Goal: Contribute content: Contribute content

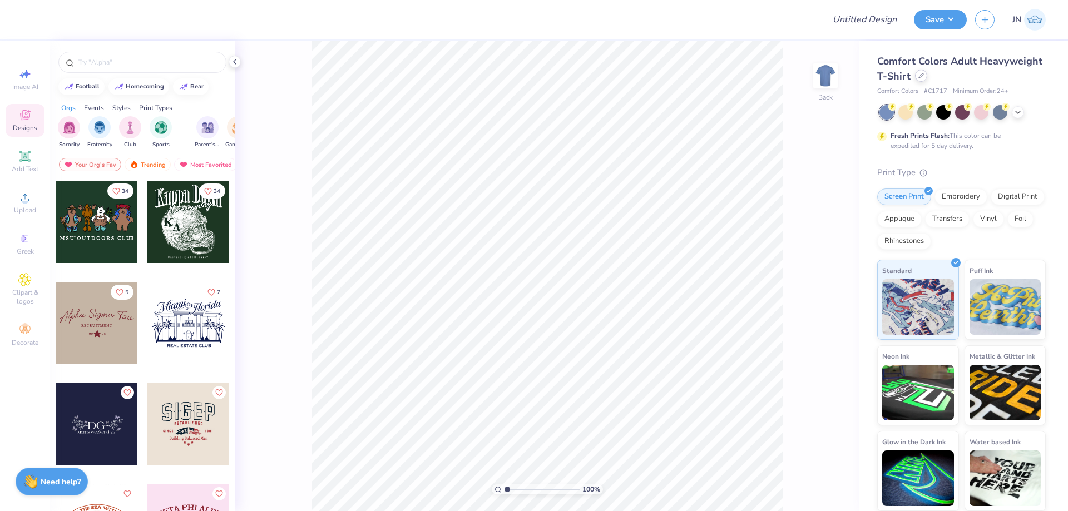
click at [917, 76] on div at bounding box center [921, 76] width 12 height 12
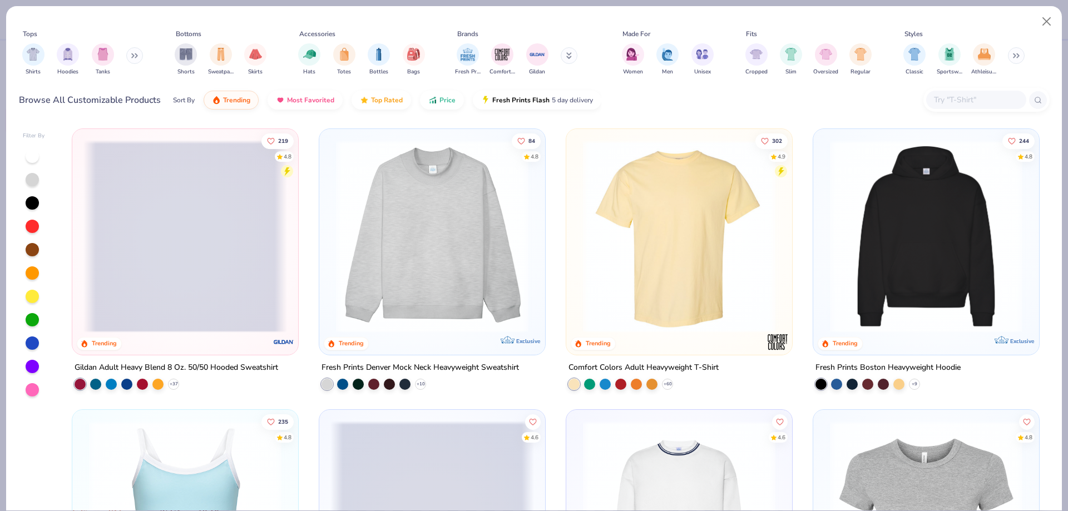
scroll to position [278, 0]
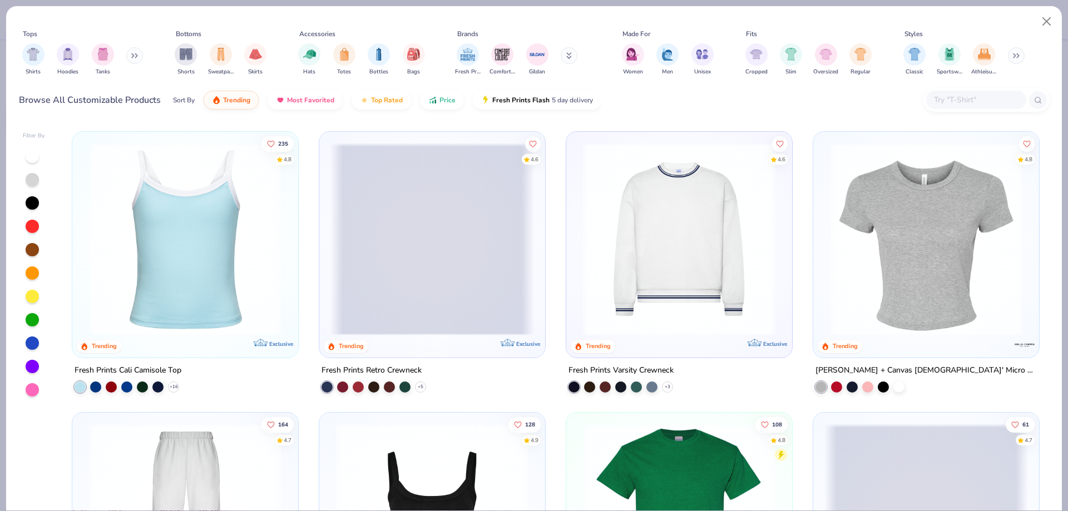
click at [641, 328] on img at bounding box center [679, 239] width 204 height 192
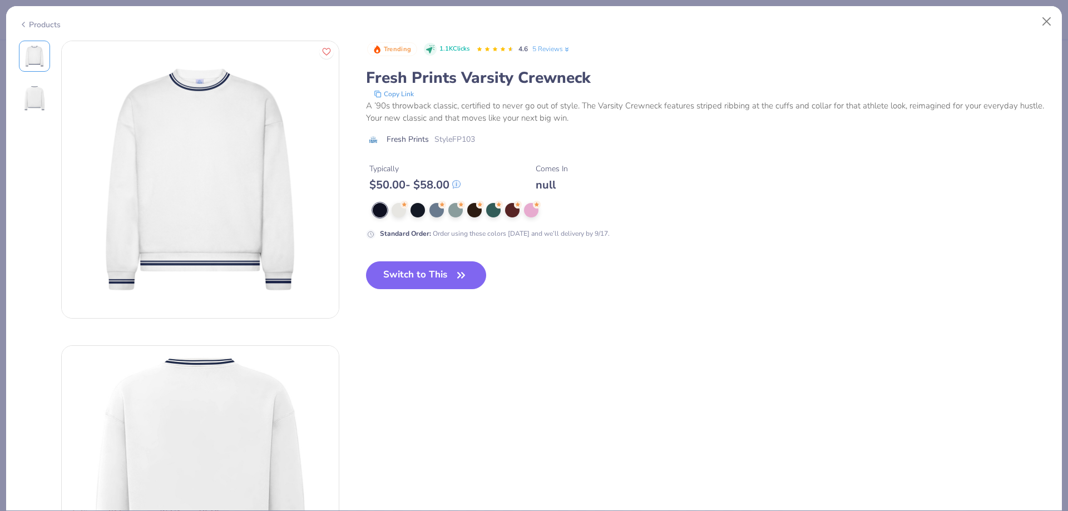
click at [4, 13] on div "Products Trending 1.1K Clicks 4.6 5 Reviews Fresh Prints Varsity Crewneck Copy …" at bounding box center [534, 255] width 1068 height 511
click at [19, 26] on icon at bounding box center [23, 24] width 9 height 13
click at [31, 19] on div "Products" at bounding box center [40, 25] width 42 height 12
click at [24, 13] on div "Products" at bounding box center [534, 20] width 1056 height 29
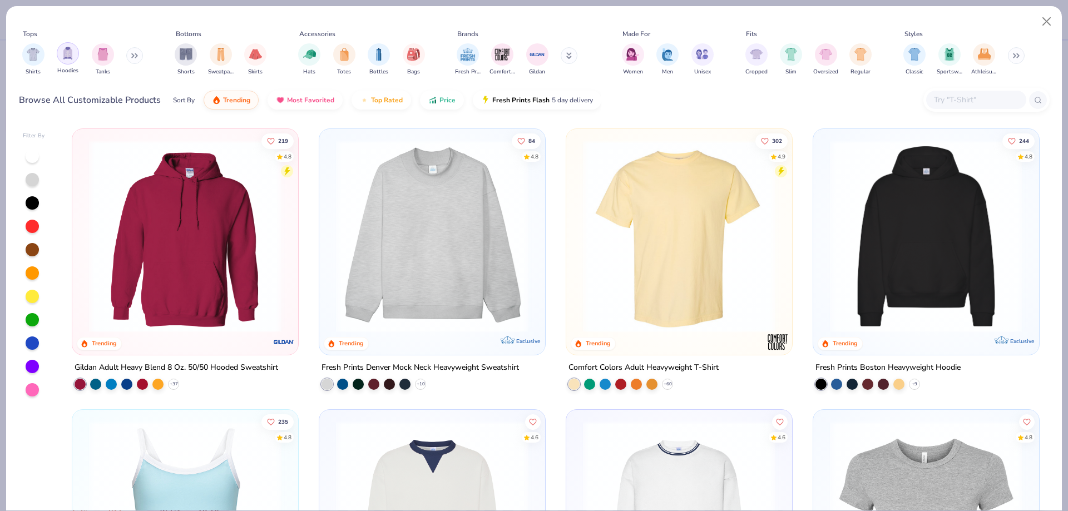
click at [68, 51] on img "filter for Hoodies" at bounding box center [68, 53] width 12 height 13
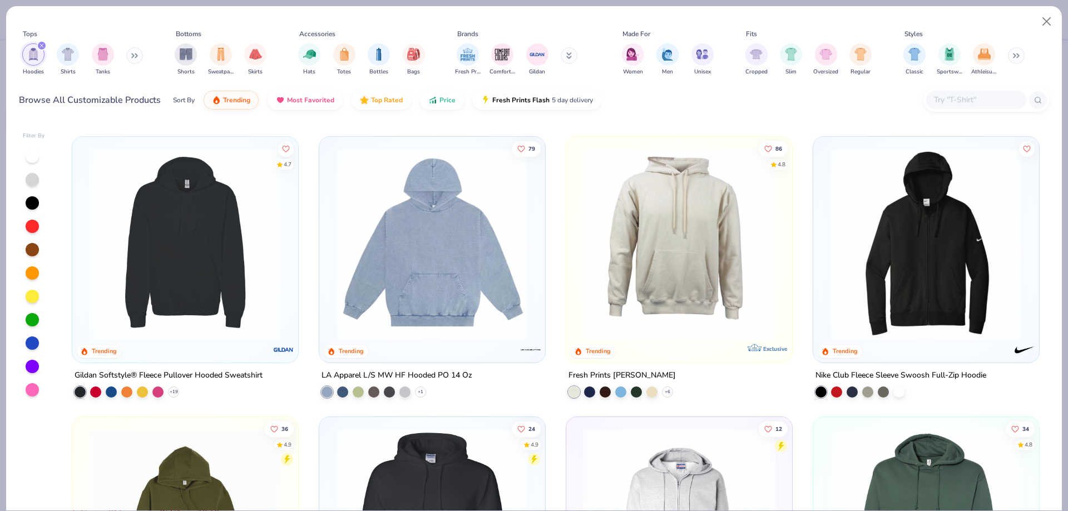
scroll to position [556, 0]
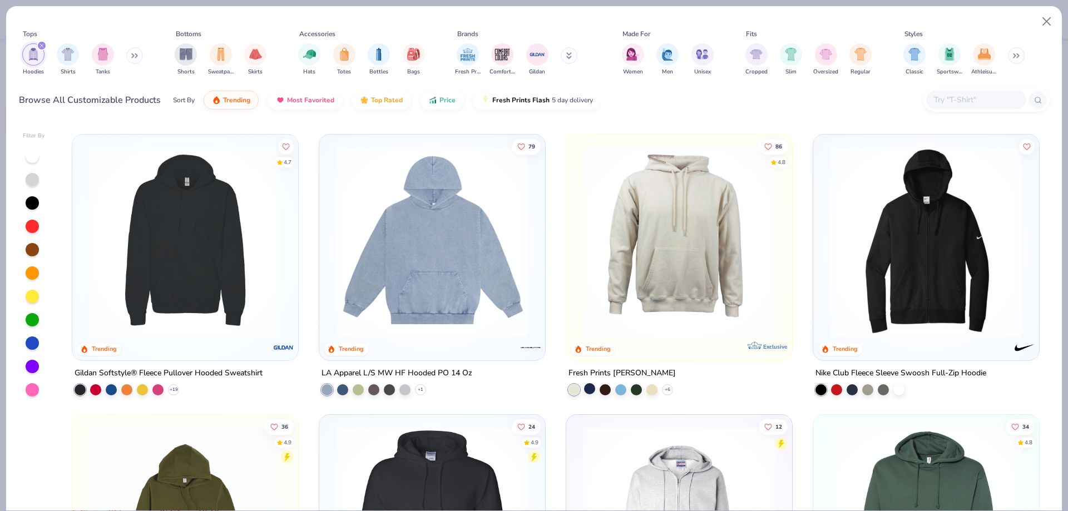
click at [586, 387] on div at bounding box center [589, 388] width 11 height 11
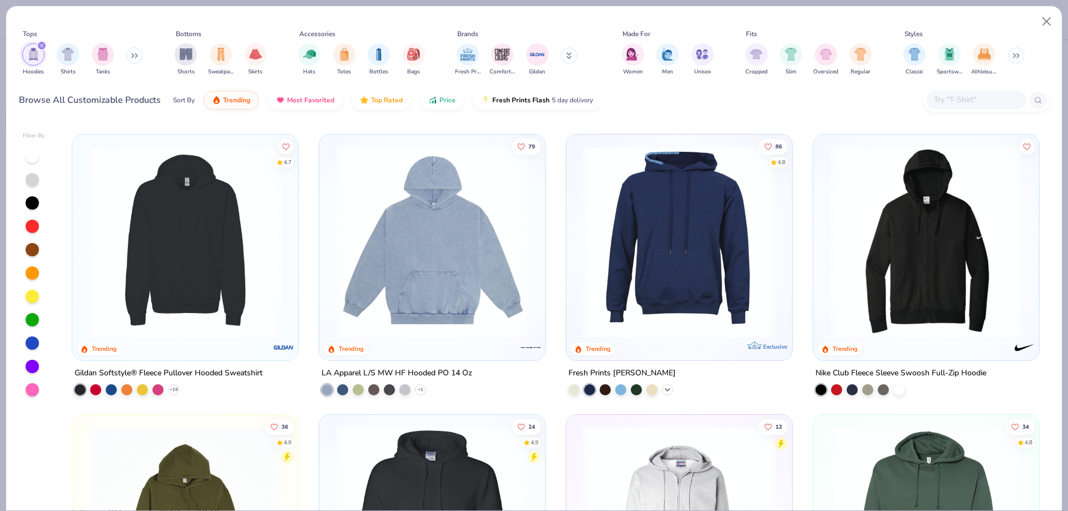
click at [663, 388] on icon at bounding box center [667, 389] width 9 height 9
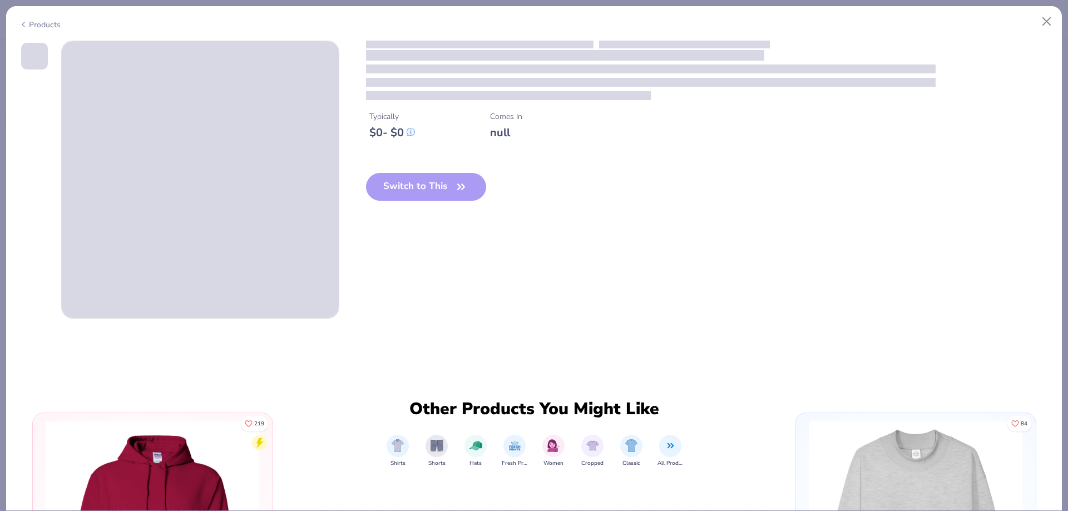
click at [676, 265] on div "Typically $ 0 - $ 0 Comes In null Switch to This" at bounding box center [534, 180] width 1031 height 278
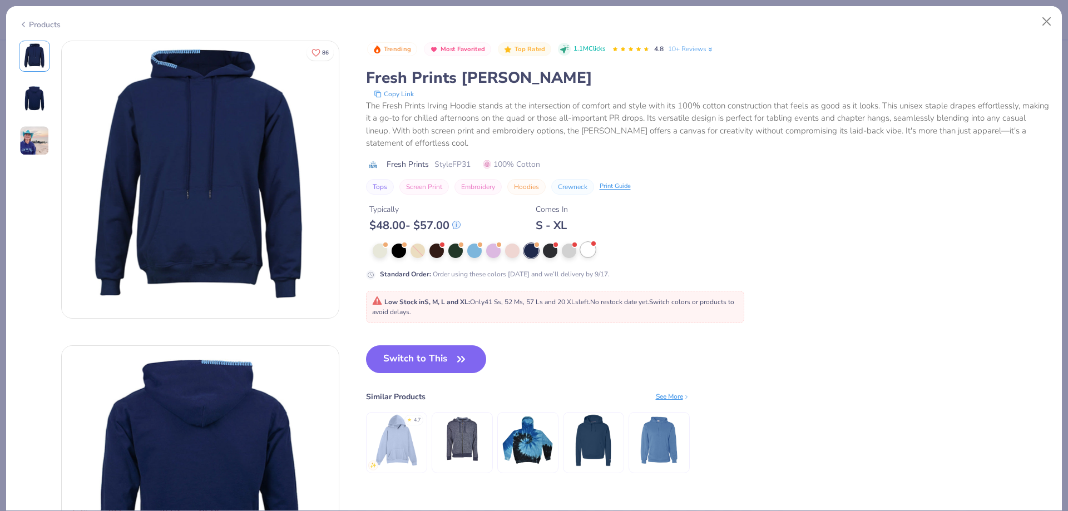
click at [594, 254] on div at bounding box center [588, 250] width 14 height 14
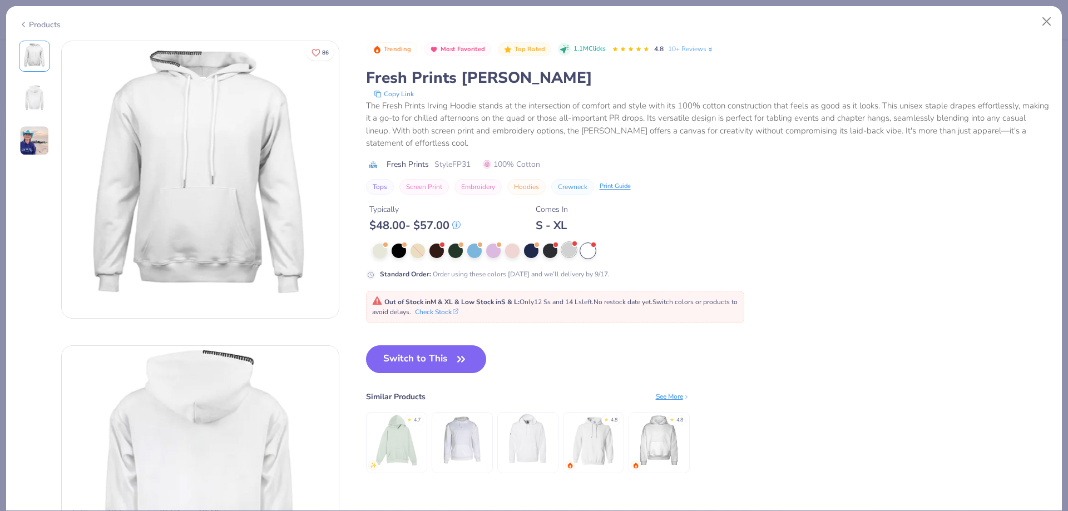
click at [569, 254] on div at bounding box center [569, 250] width 14 height 14
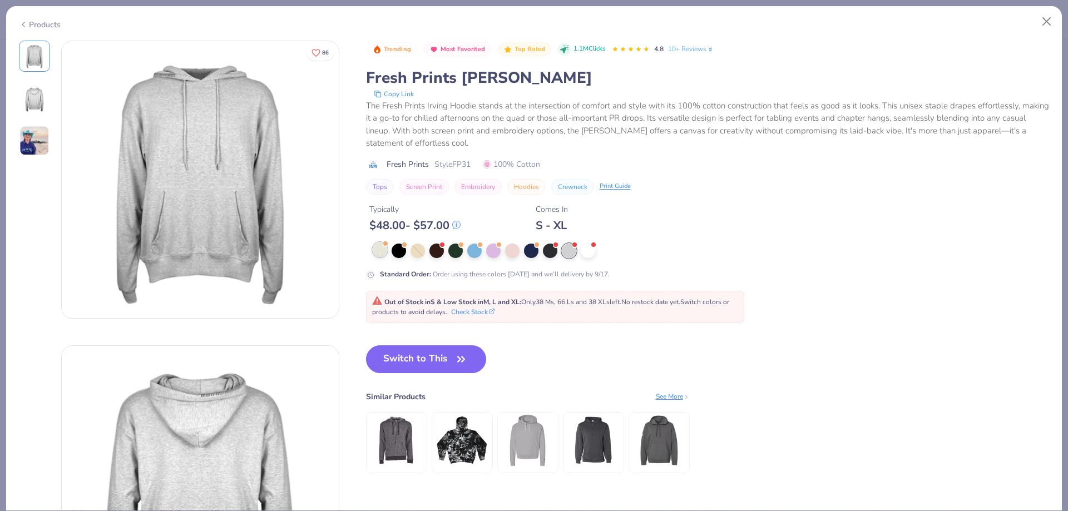
click at [376, 252] on div at bounding box center [380, 250] width 14 height 14
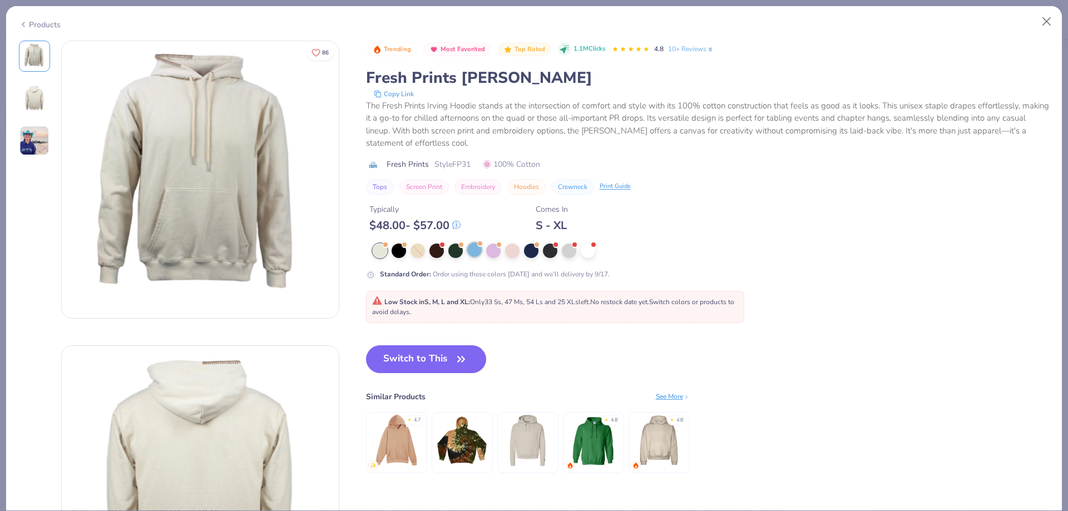
click at [473, 256] on div at bounding box center [474, 250] width 14 height 14
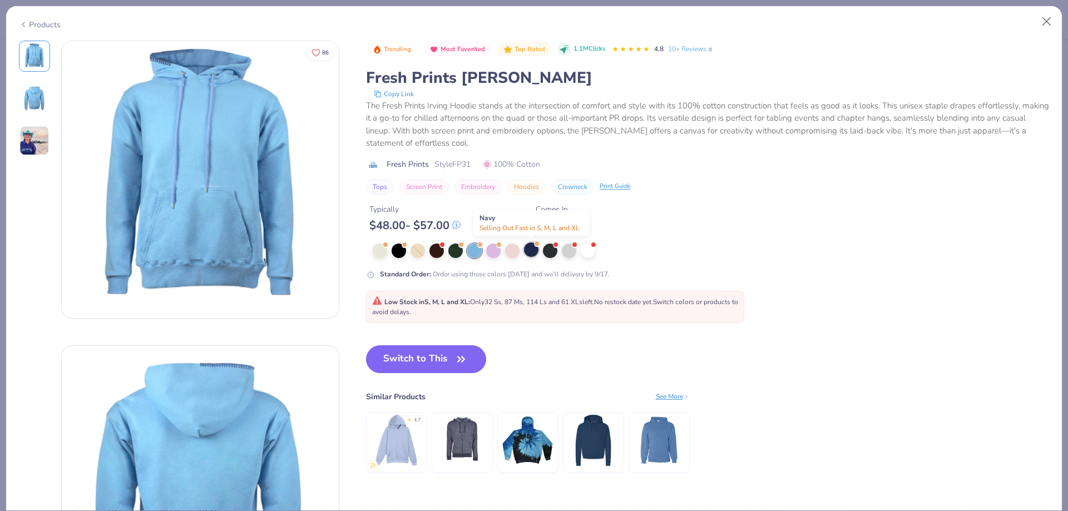
click at [527, 249] on div at bounding box center [531, 250] width 14 height 14
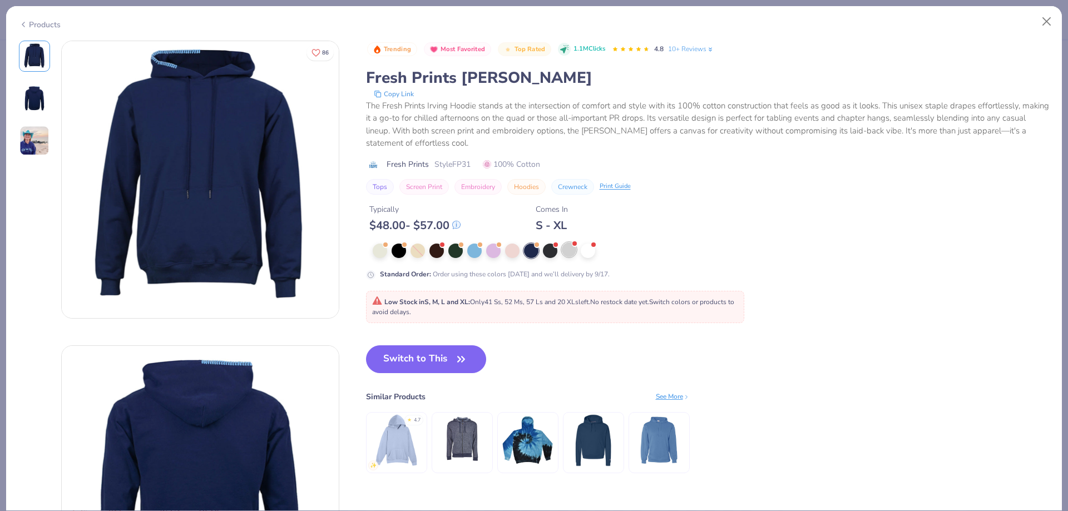
click at [566, 248] on div at bounding box center [569, 250] width 14 height 14
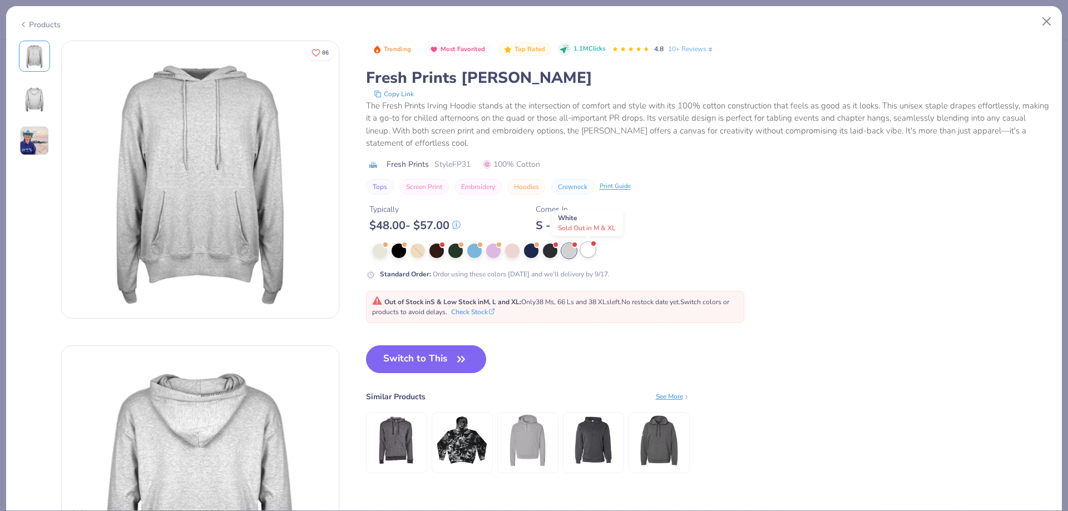
click at [586, 246] on div at bounding box center [588, 250] width 14 height 14
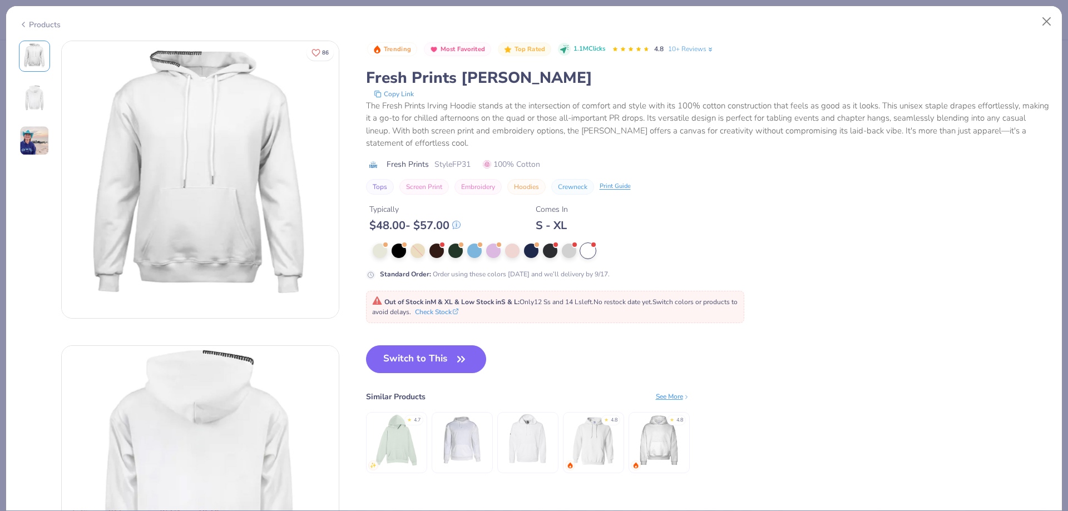
click at [3, 255] on div "Products 86 AH Alpha Phi, [GEOGRAPHIC_DATA][US_STATE] at [GEOGRAPHIC_DATA] Tren…" at bounding box center [534, 255] width 1068 height 511
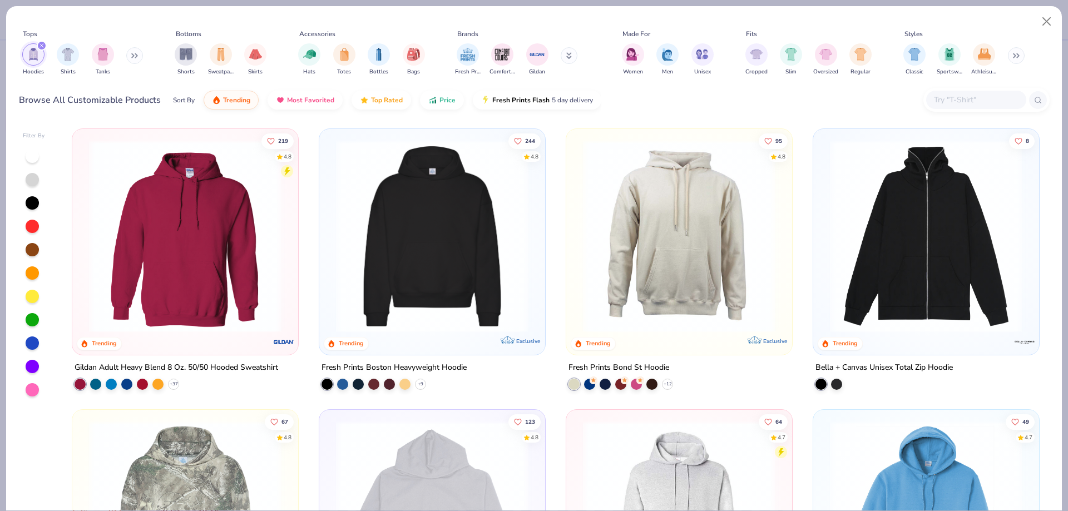
click at [453, 250] on img at bounding box center [432, 236] width 204 height 192
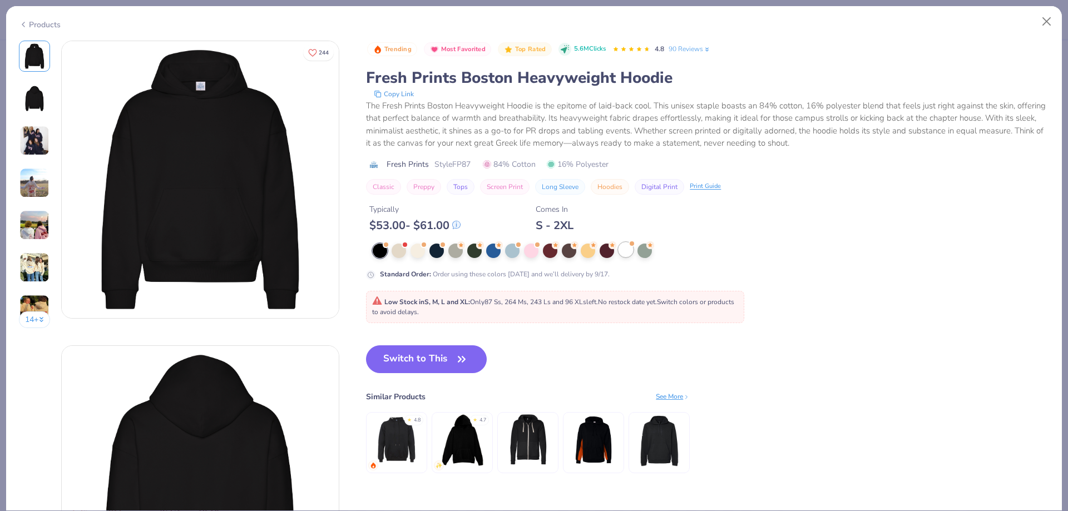
click at [622, 246] on div at bounding box center [626, 250] width 14 height 14
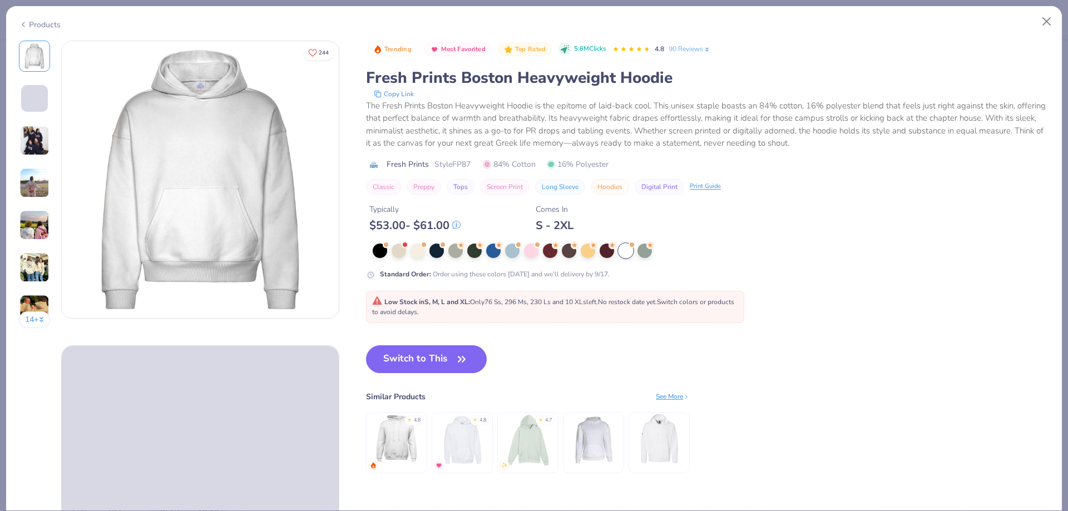
drag, startPoint x: 407, startPoint y: 360, endPoint x: 402, endPoint y: 338, distance: 22.8
click at [407, 362] on button "Switch to This" at bounding box center [426, 359] width 121 height 28
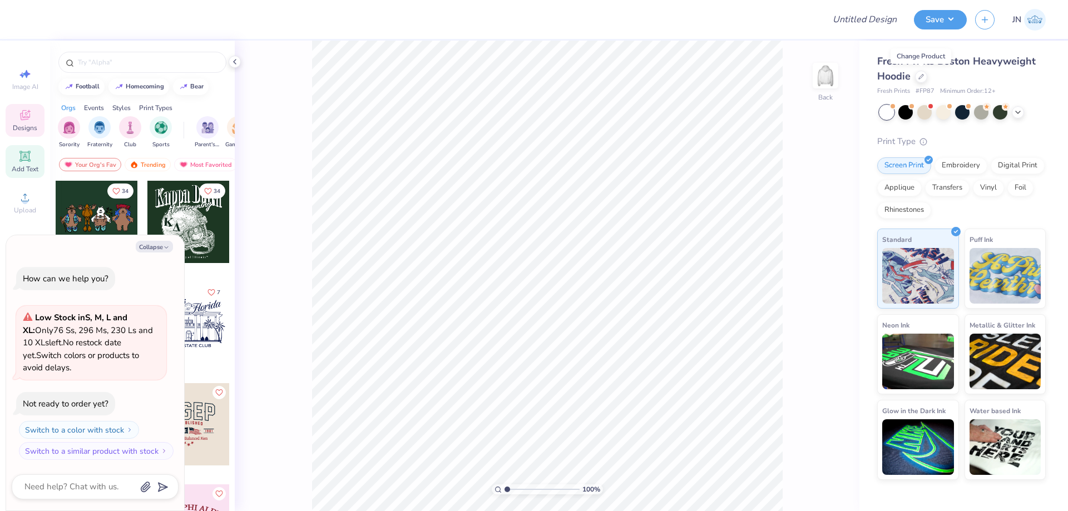
click at [32, 164] on div "Add Text" at bounding box center [25, 161] width 39 height 33
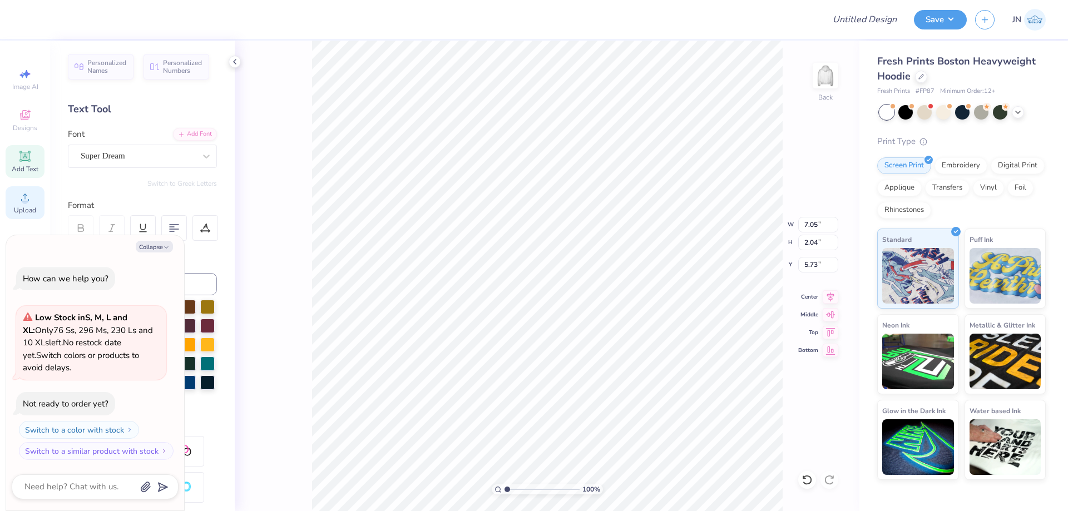
click at [17, 198] on div "Upload" at bounding box center [25, 202] width 39 height 33
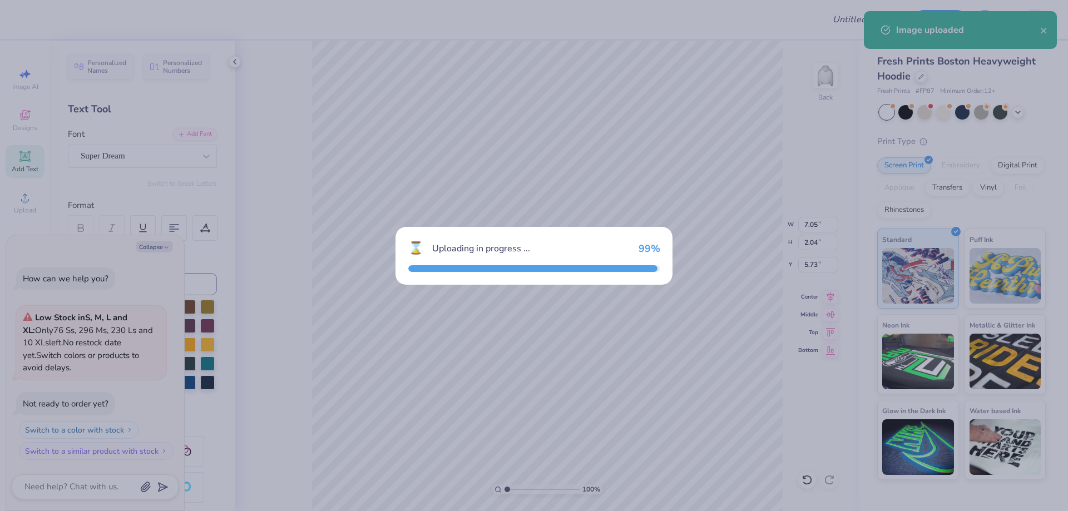
type textarea "x"
type input "15.00"
type input "5.31"
type input "4.09"
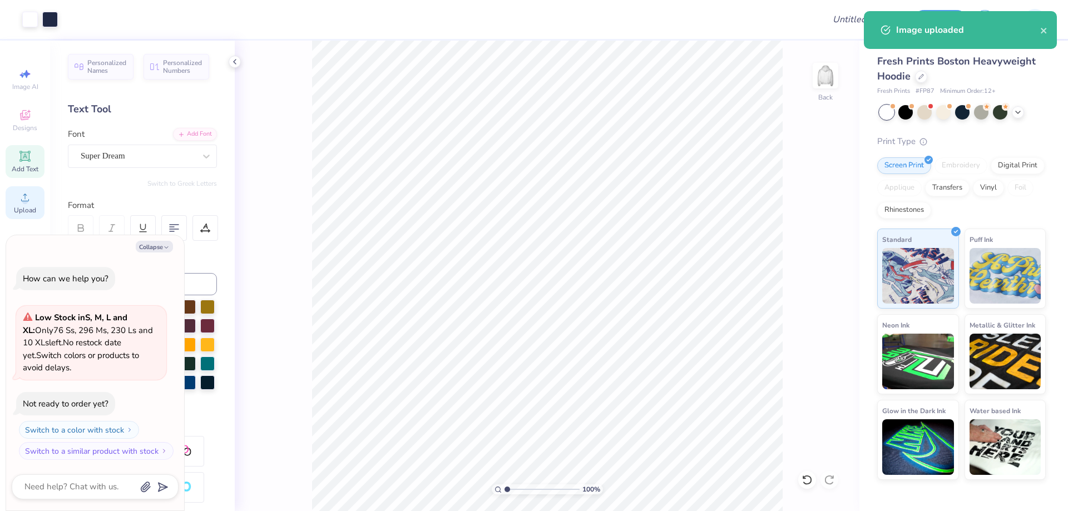
click at [22, 204] on icon at bounding box center [24, 197] width 13 height 13
type textarea "x"
type input "0.86"
type textarea "x"
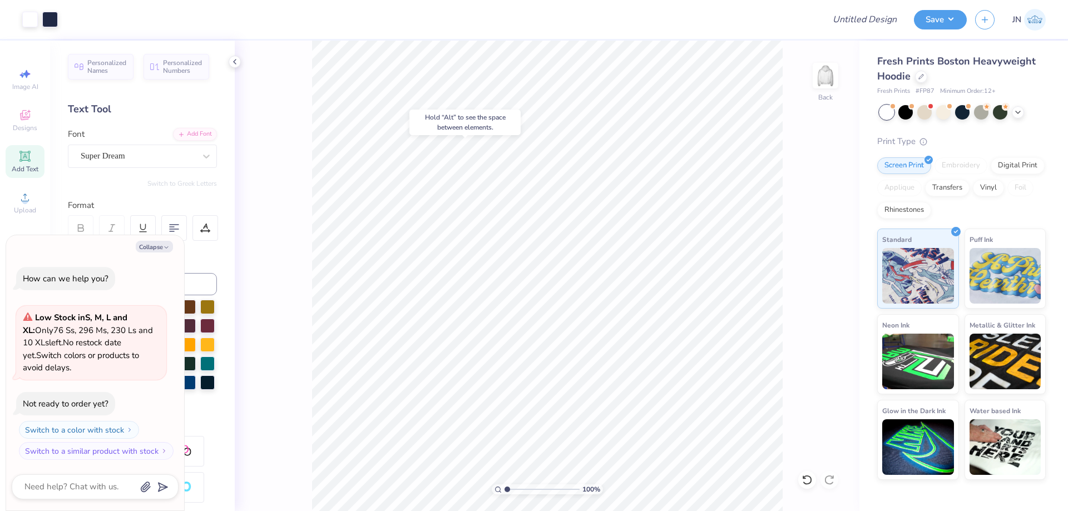
type input "2.45"
click at [518, 488] on input "range" at bounding box center [542, 490] width 75 height 10
type textarea "x"
type input "3.11"
type textarea "x"
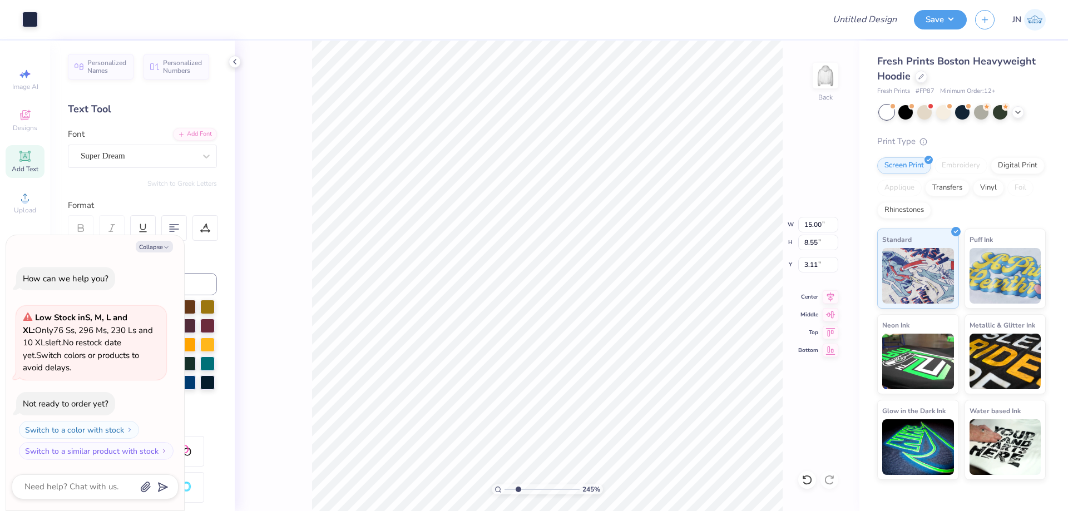
type input "0.86"
click at [540, 497] on li "Send to Back" at bounding box center [567, 498] width 87 height 22
type textarea "x"
type input "5.31"
type input "4.09"
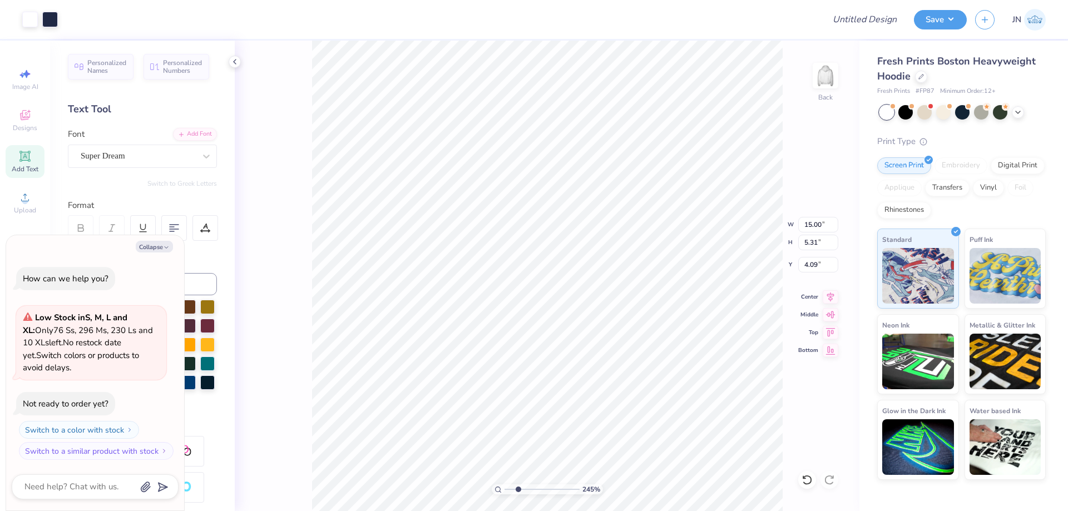
type textarea "x"
type input "6.52"
type textarea "x"
type input "7.05"
type input "2.04"
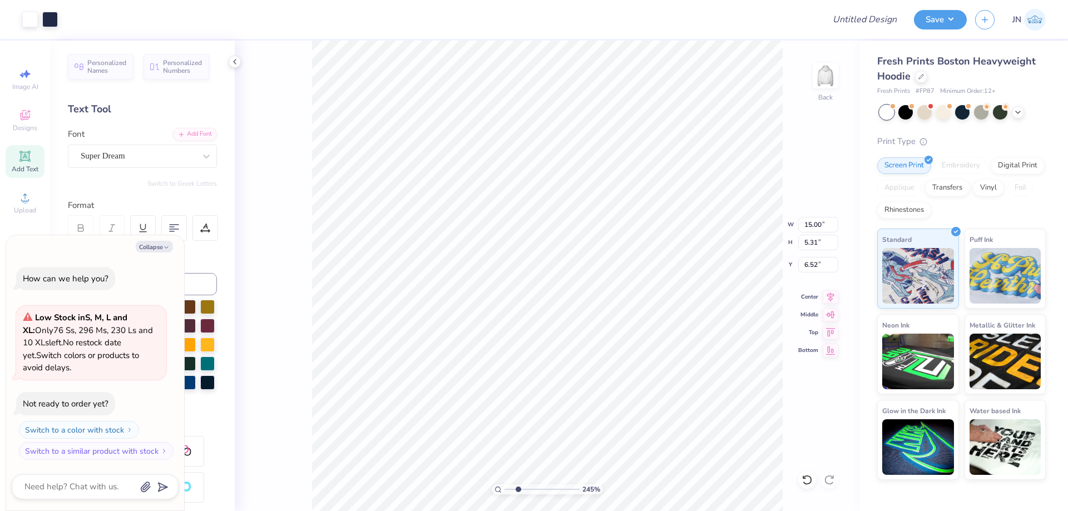
type input "5.73"
type textarea "x"
type input "1.81"
click at [825, 296] on icon at bounding box center [831, 295] width 16 height 13
type textarea "x"
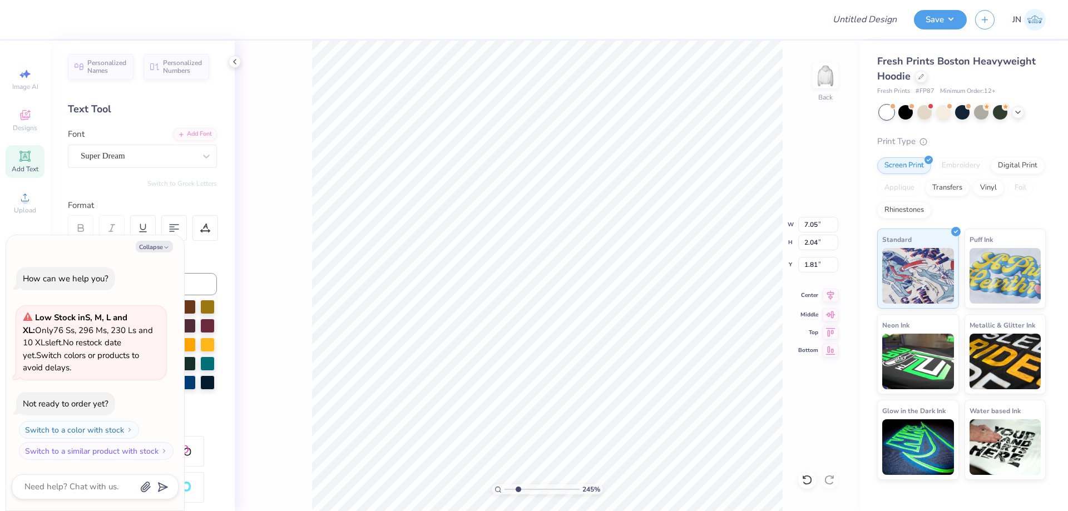
type input "15.00"
type input "5.31"
type input "6.52"
type textarea "x"
type input "4.09"
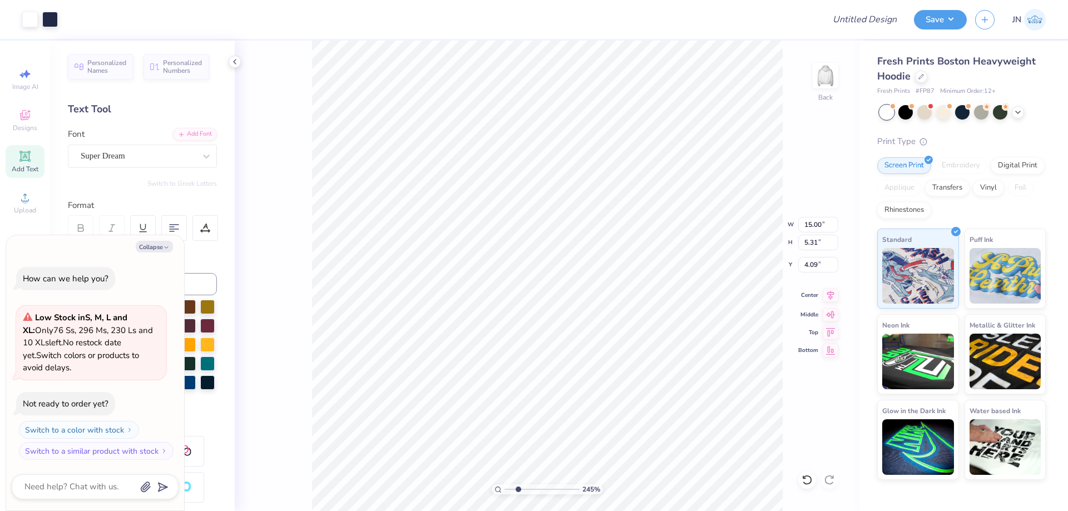
type textarea "x"
type input "8.55"
type input "0.86"
type textarea "x"
type input "7.05"
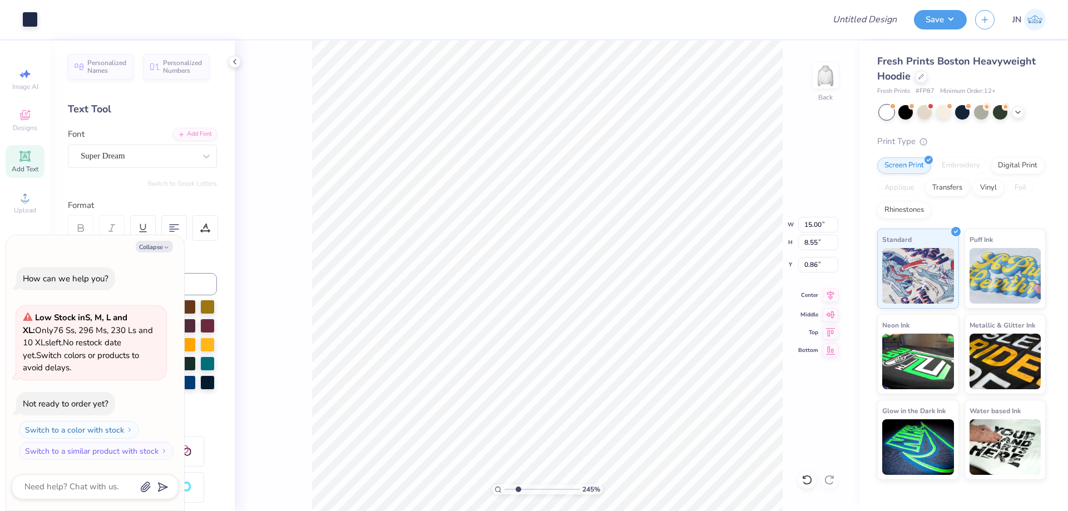
type input "2.04"
type input "1.81"
click at [130, 154] on div "Super Dream" at bounding box center [138, 155] width 117 height 17
type textarea "x"
type input "octin"
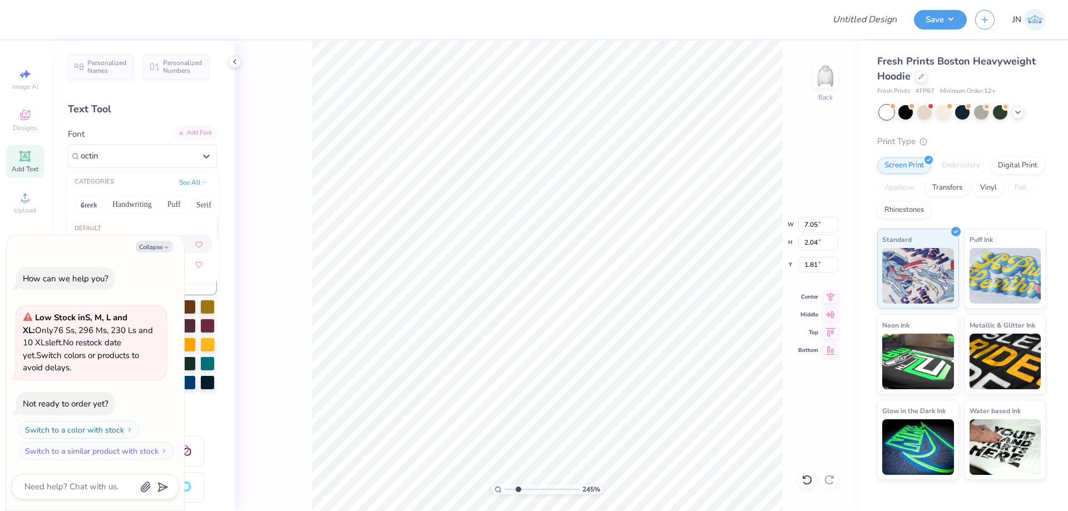
type textarea "x"
type input "octin"
type textarea "x"
click at [153, 246] on button "Collapse" at bounding box center [154, 247] width 37 height 12
type textarea "x"
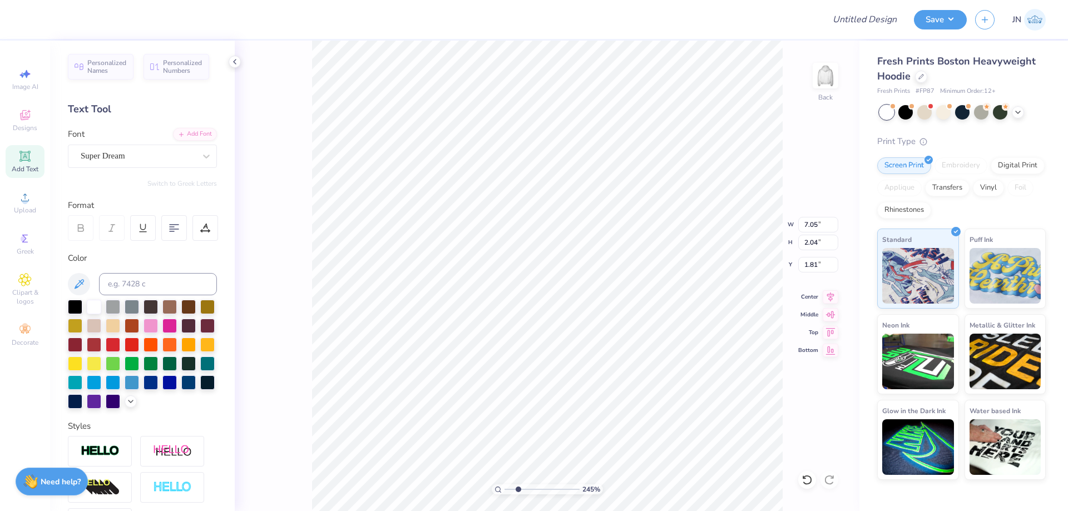
click at [165, 156] on div "Super Dream" at bounding box center [138, 155] width 117 height 17
type input "octin"
click at [187, 136] on div "Add Font" at bounding box center [195, 133] width 44 height 13
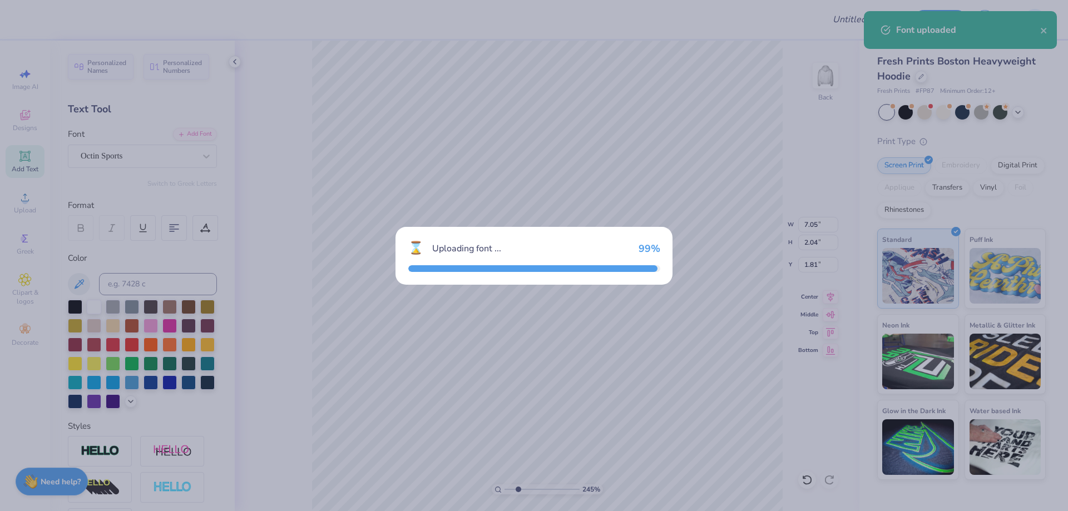
type input "6.50"
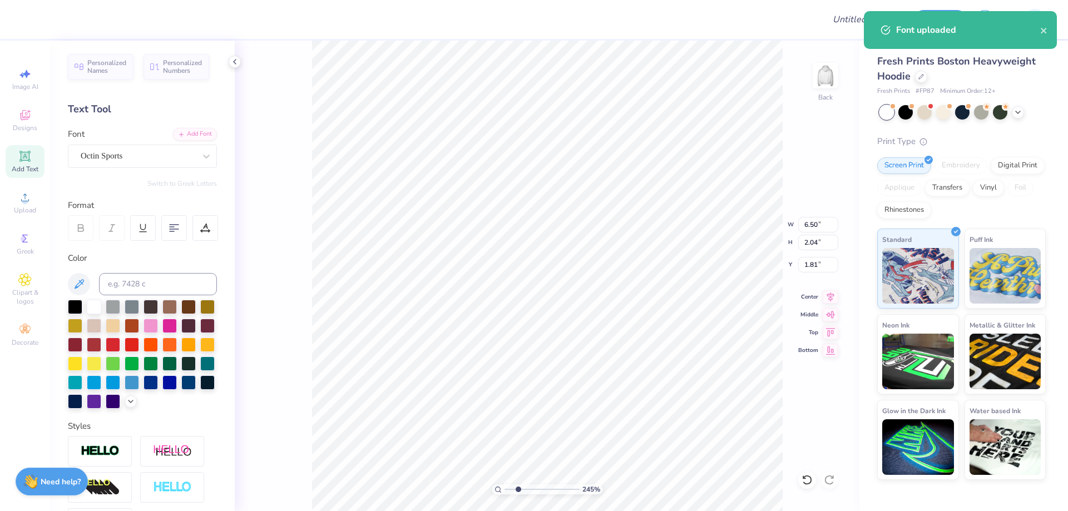
scroll to position [9, 1]
type textarea "aepi"
type input "6.08"
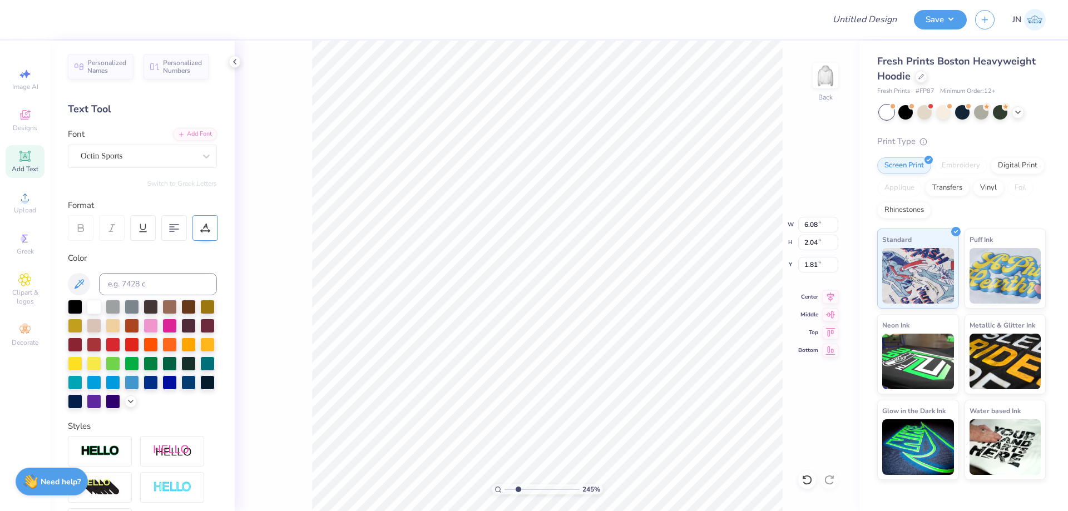
click at [204, 223] on div at bounding box center [205, 228] width 26 height 26
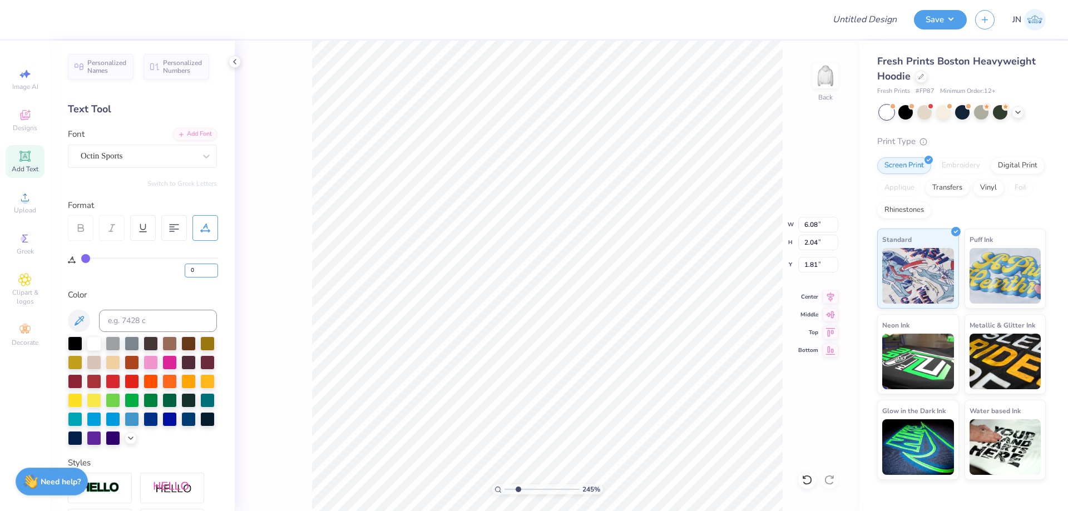
drag, startPoint x: 198, startPoint y: 273, endPoint x: 180, endPoint y: 268, distance: 18.5
click at [180, 268] on div "0" at bounding box center [149, 268] width 137 height 20
type input "5"
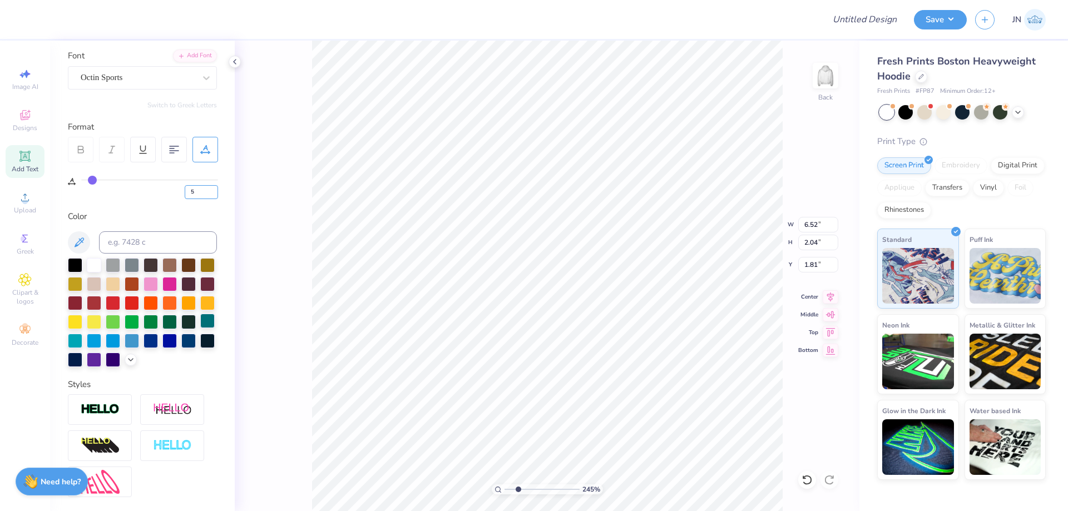
scroll to position [191, 0]
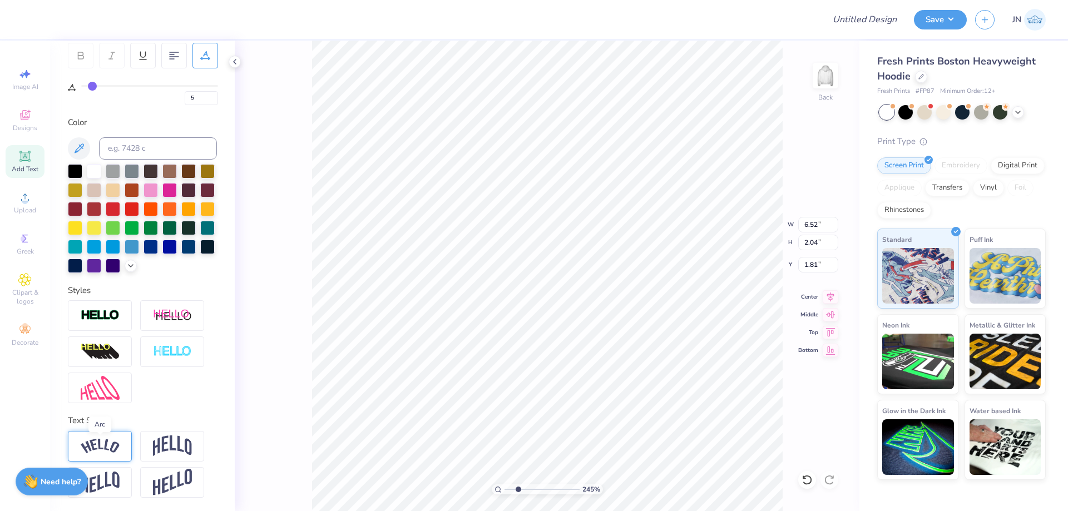
click at [108, 447] on img at bounding box center [100, 446] width 39 height 15
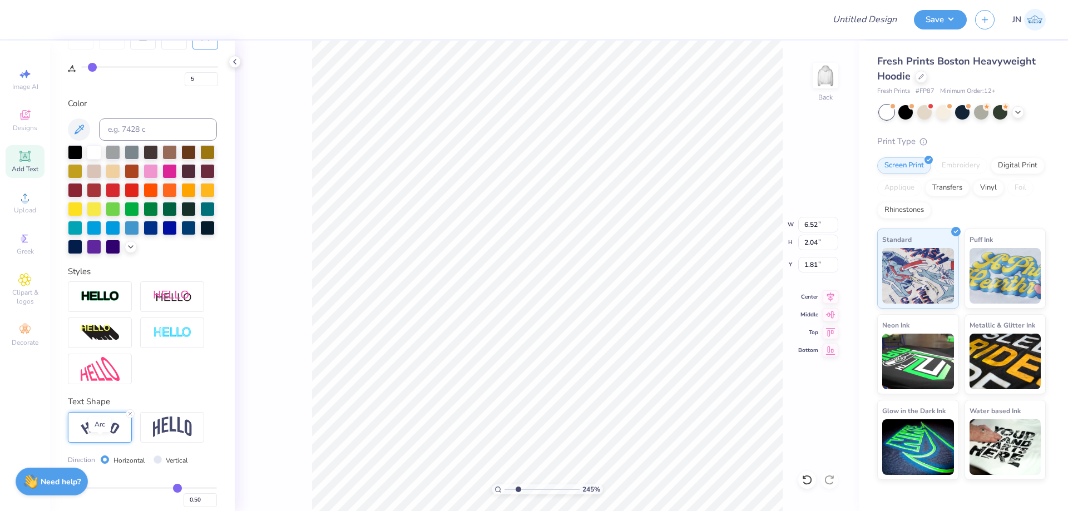
type input "8.91"
type input "2.99"
type input "1.33"
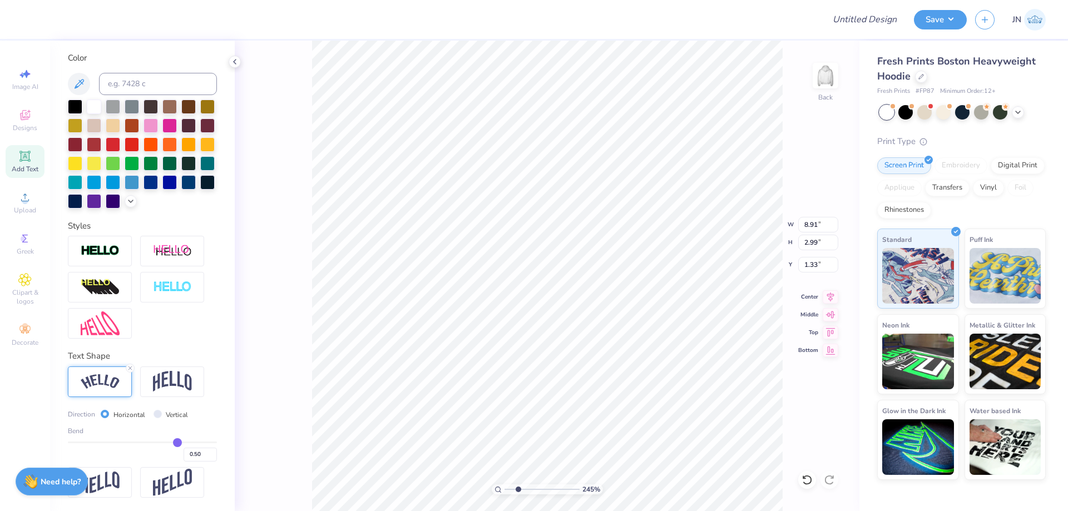
type input "0.47"
type input "0.46"
type input "0.44"
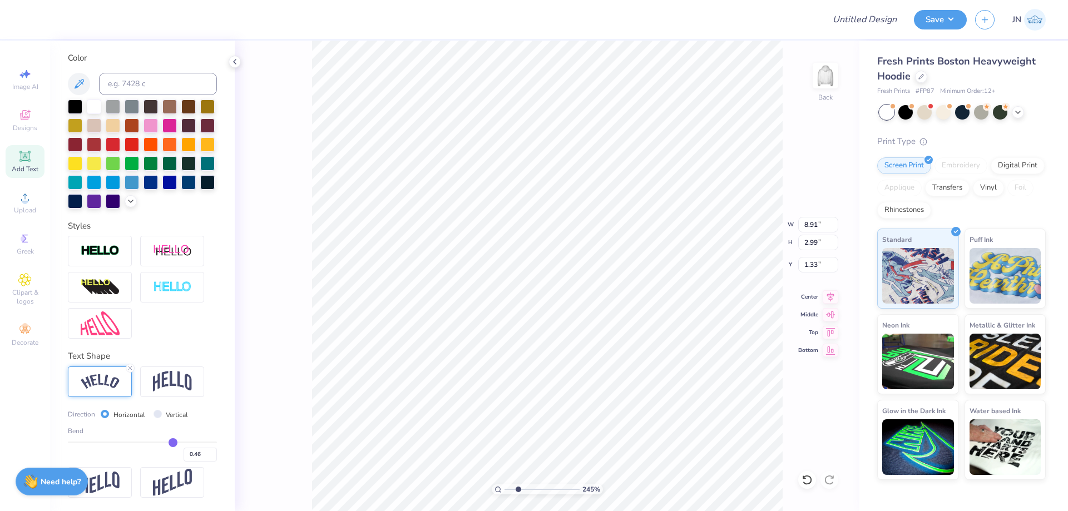
type input "0.44"
type input "0.43"
type input "0.42"
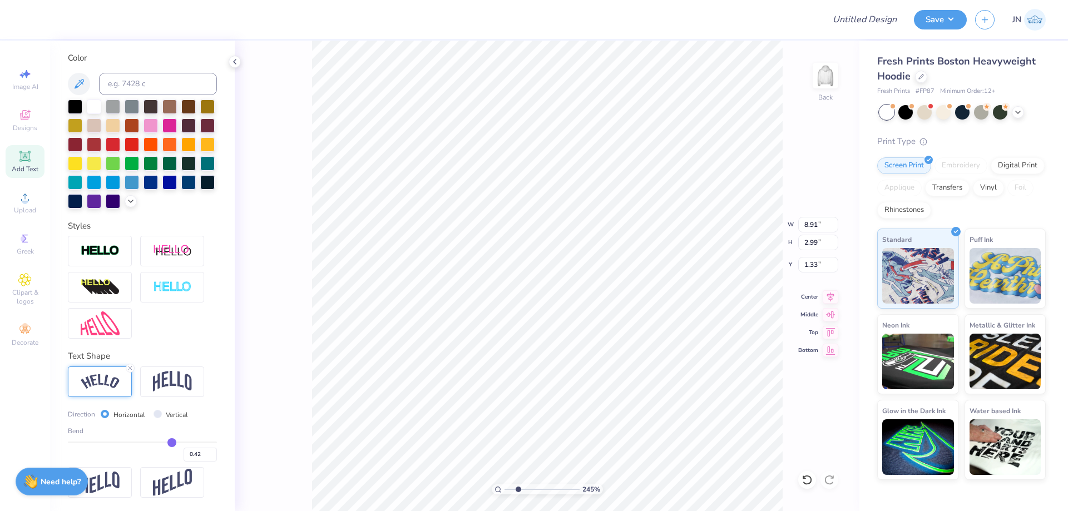
type input "0.41"
type input "0.4"
type input "0.40"
type input "0.39"
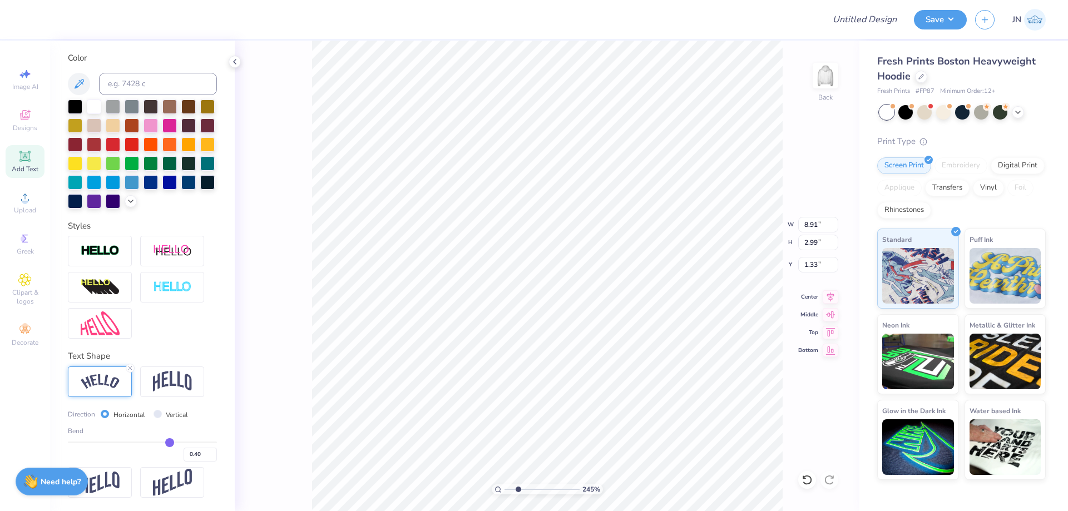
type input "0.39"
click at [164, 442] on input "range" at bounding box center [142, 443] width 149 height 2
type input "8.36"
type input "2.63"
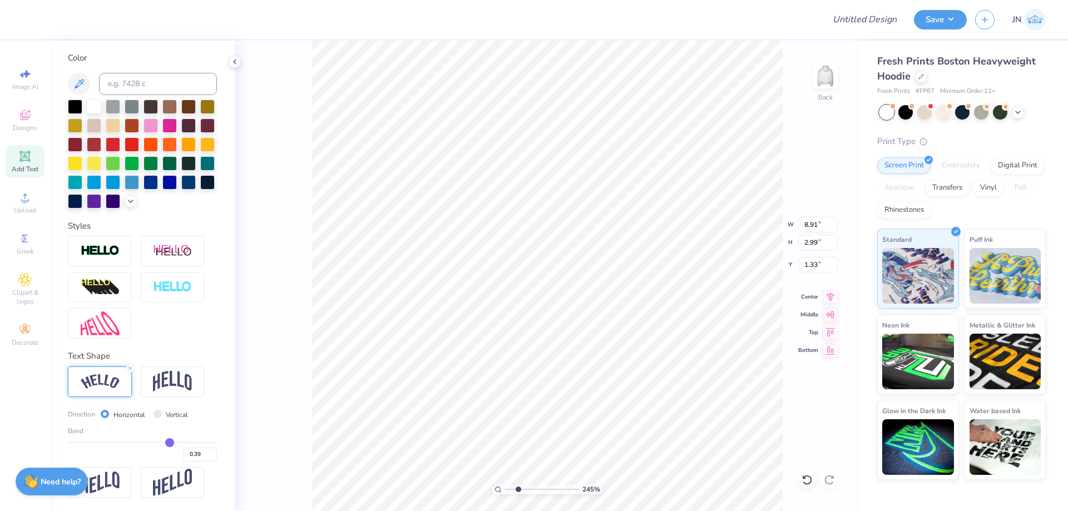
type input "1.51"
type input "0.37"
type input "0.36"
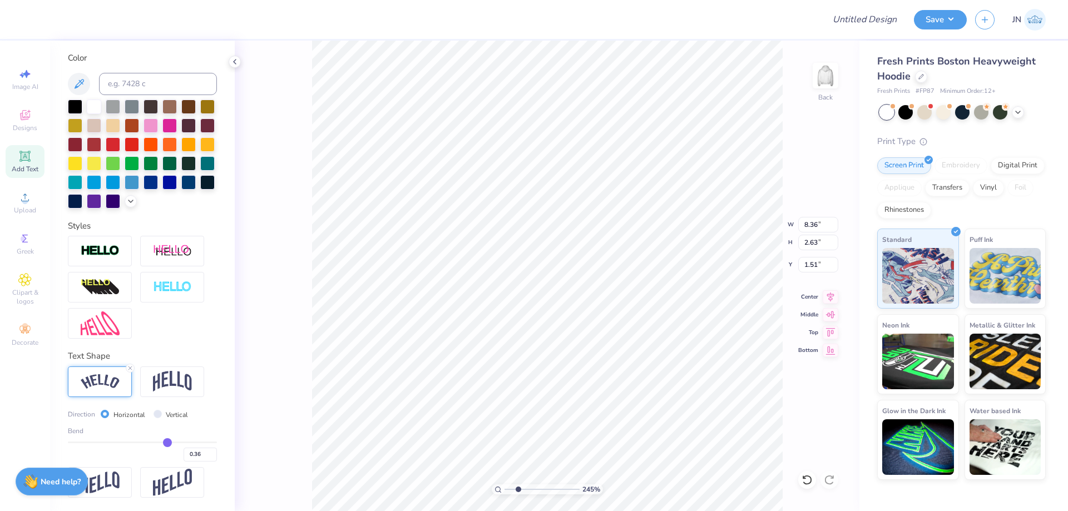
type input "0.35"
type input "0.34"
type input "0.32"
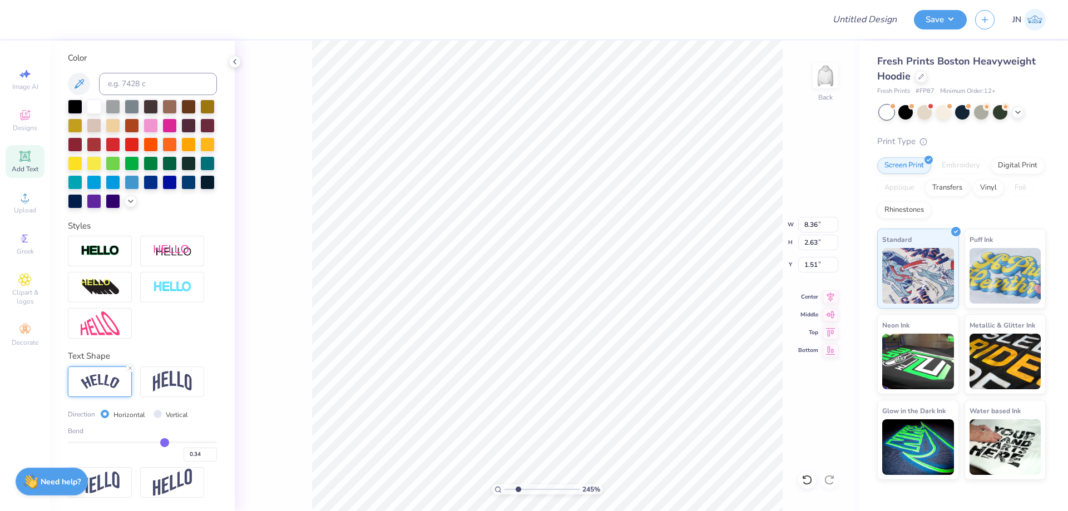
type input "0.32"
type input "0.3"
type input "0.30"
type input "0.27"
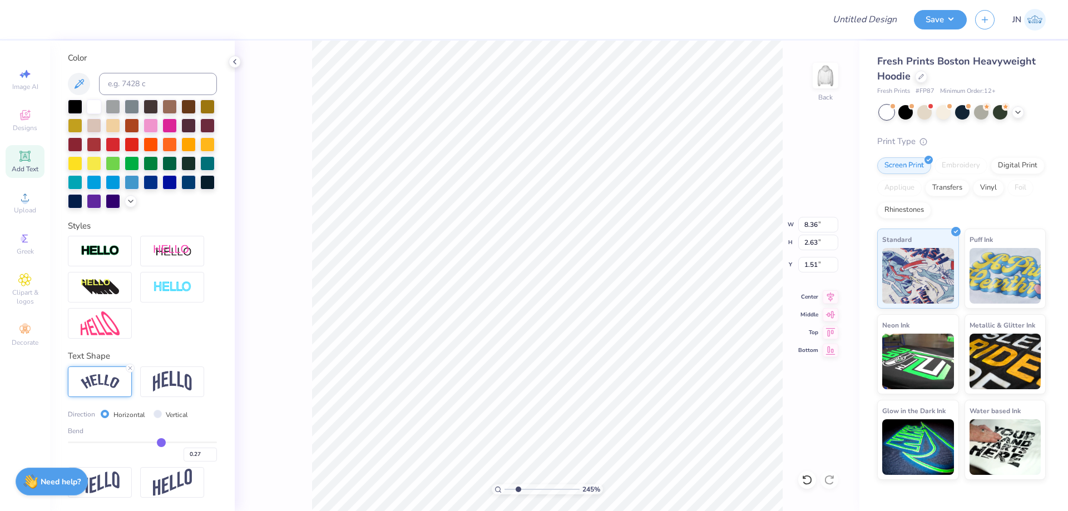
type input "0.26"
type input "0.25"
drag, startPoint x: 163, startPoint y: 441, endPoint x: 154, endPoint y: 437, distance: 9.5
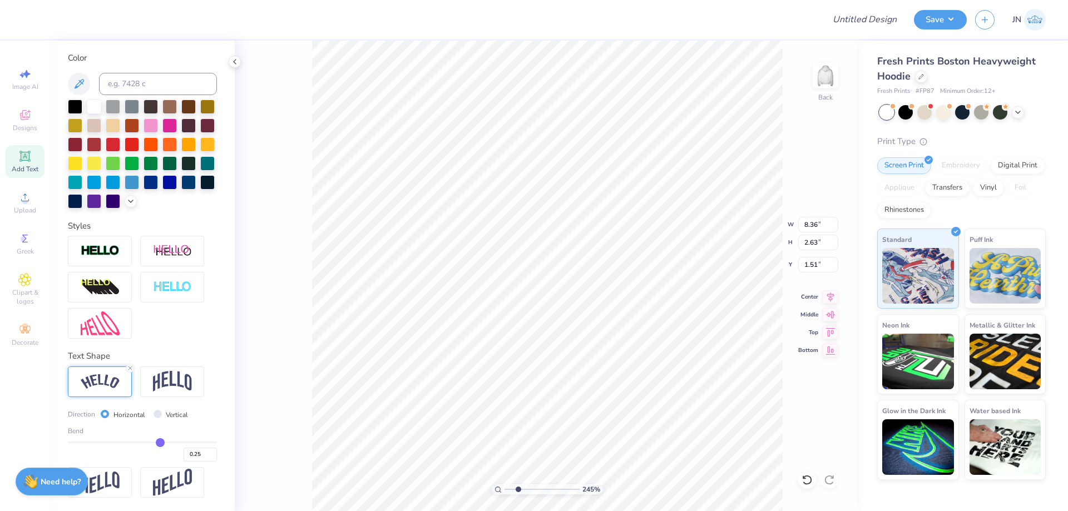
type input "0.25"
click at [155, 442] on input "range" at bounding box center [142, 443] width 149 height 2
type input "7.59"
type input "2.29"
type input "1.68"
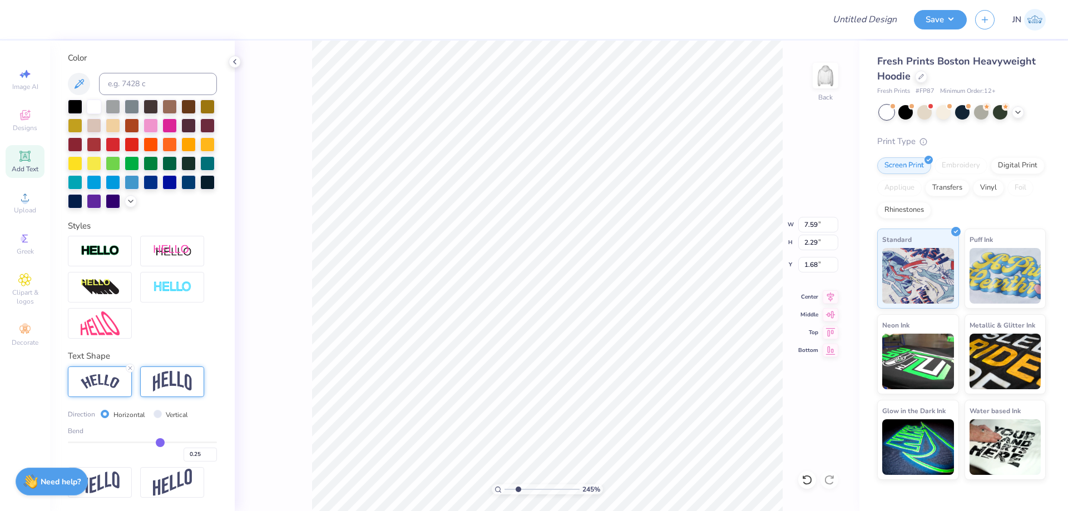
click at [171, 388] on img at bounding box center [172, 381] width 39 height 21
type input "6.52"
type input "2.69"
type input "1.48"
type input "0.35"
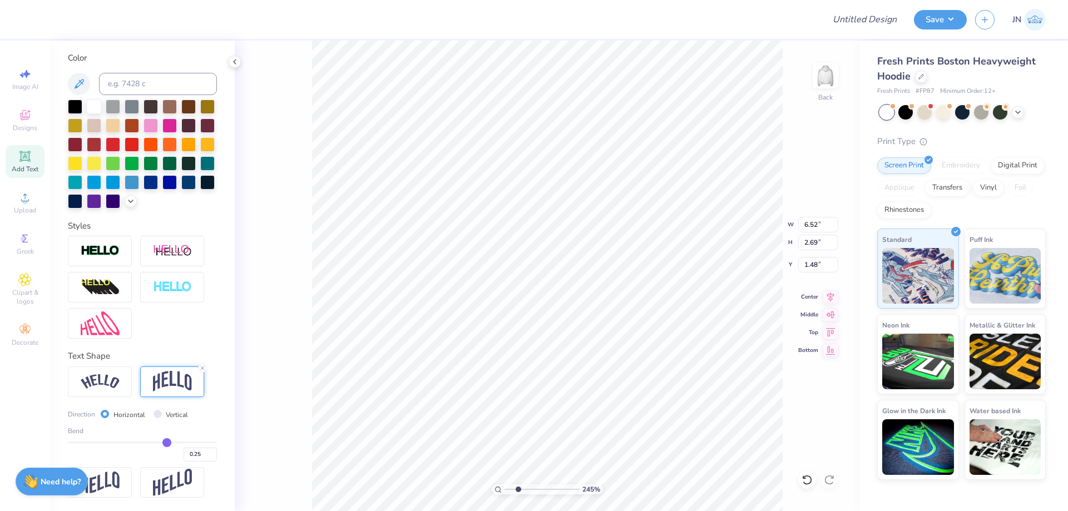
type input "0.35"
click at [161, 442] on input "range" at bounding box center [142, 443] width 149 height 2
type input "2.96"
type input "1.35"
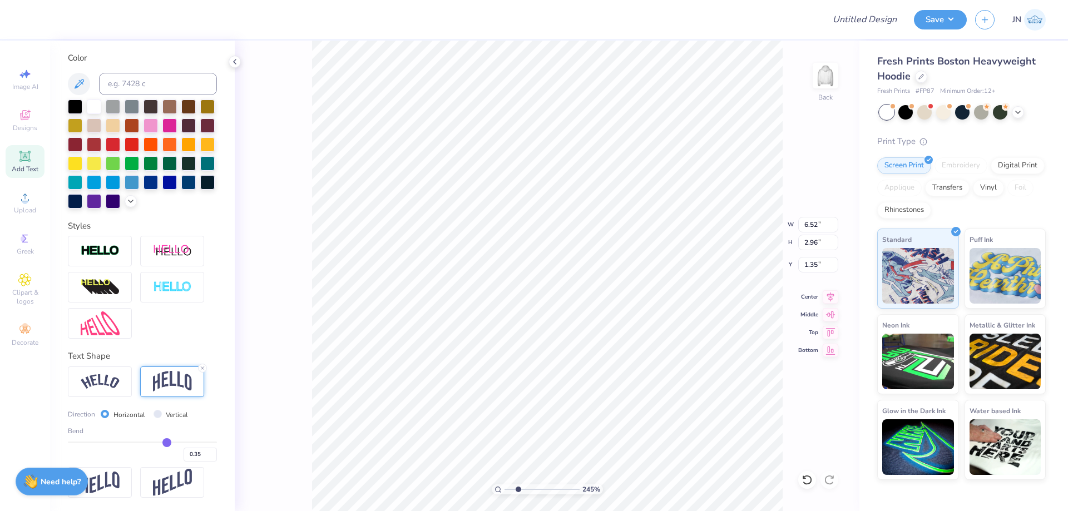
type input "0.34"
type input "0.33"
type input "0.32"
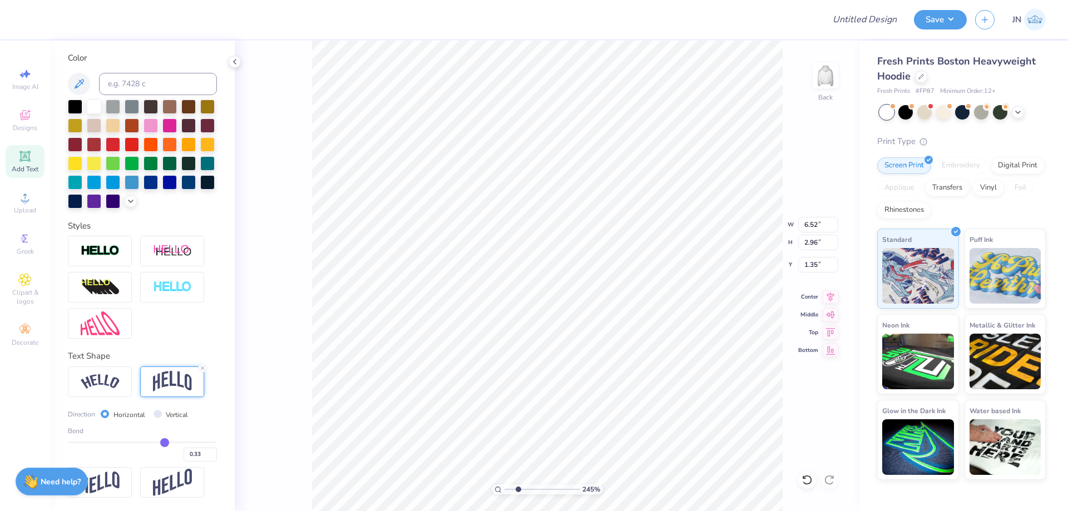
type input "0.32"
click at [159, 442] on input "range" at bounding box center [142, 443] width 149 height 2
type input "2.88"
type input "1.39"
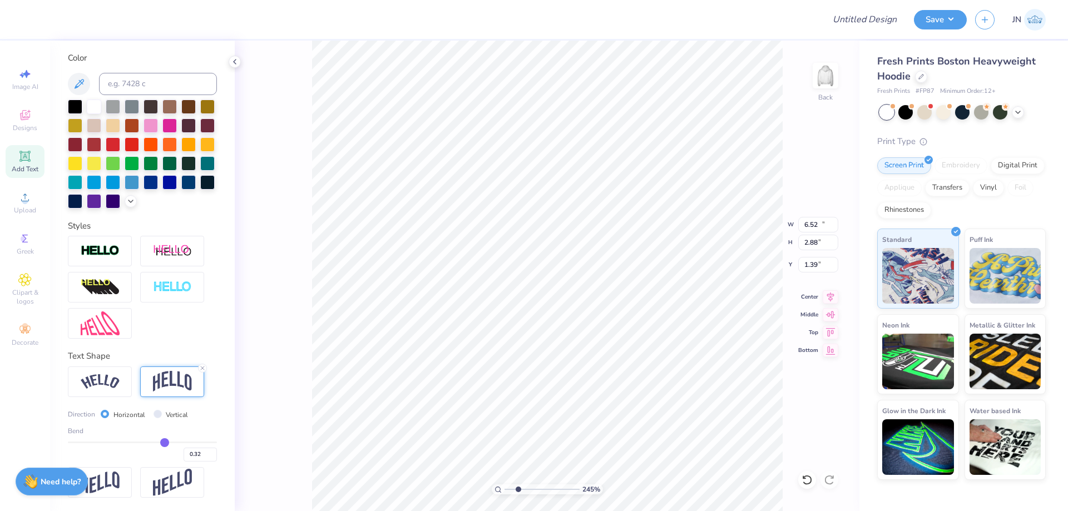
type input "10.12"
type input "4.47"
click at [827, 296] on icon at bounding box center [831, 295] width 16 height 13
type input "1.17"
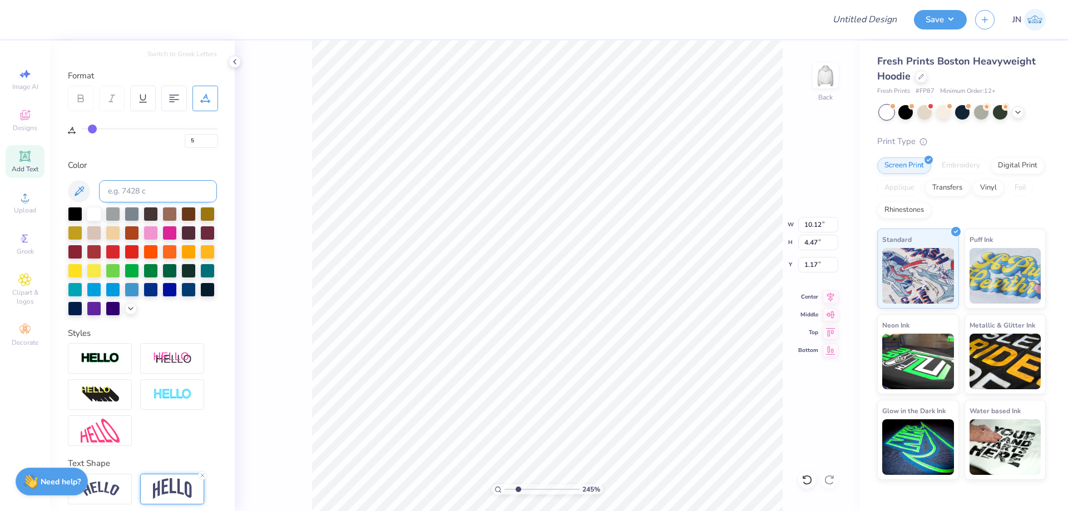
scroll to position [0, 0]
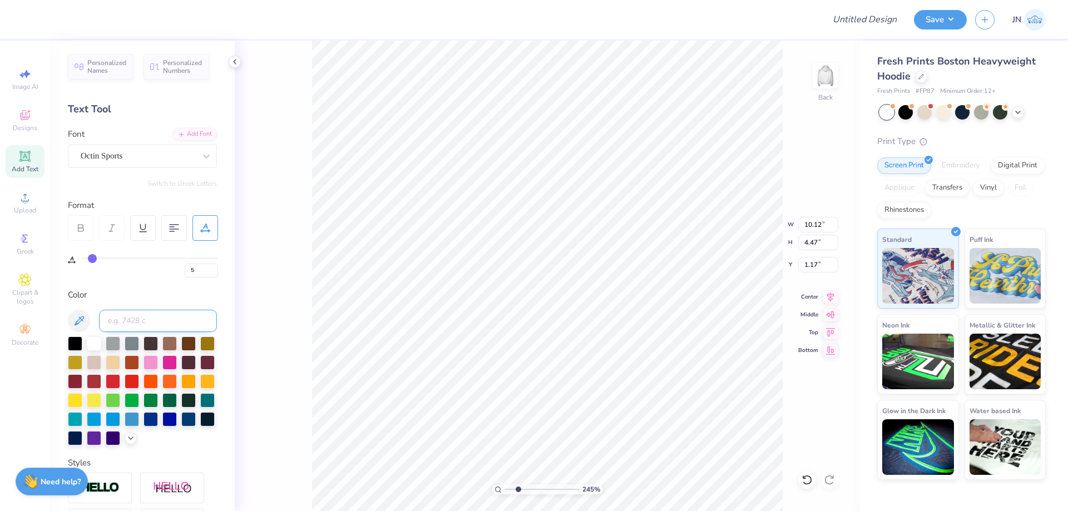
click at [142, 320] on input at bounding box center [158, 321] width 118 height 22
type input "533"
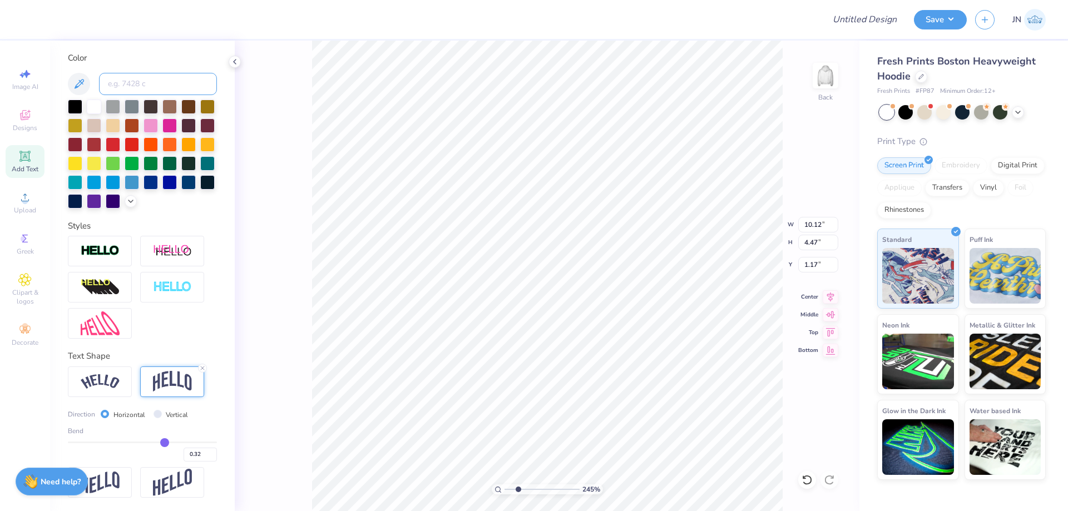
scroll to position [256, 0]
type input "0.33"
type input "0.34"
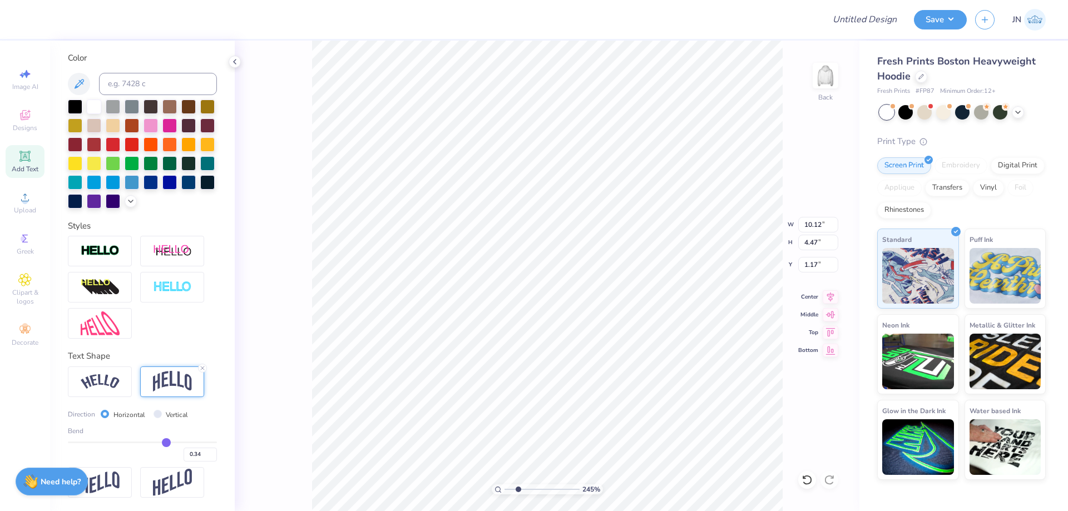
type input "0.35"
type input "0.37"
type input "0.38"
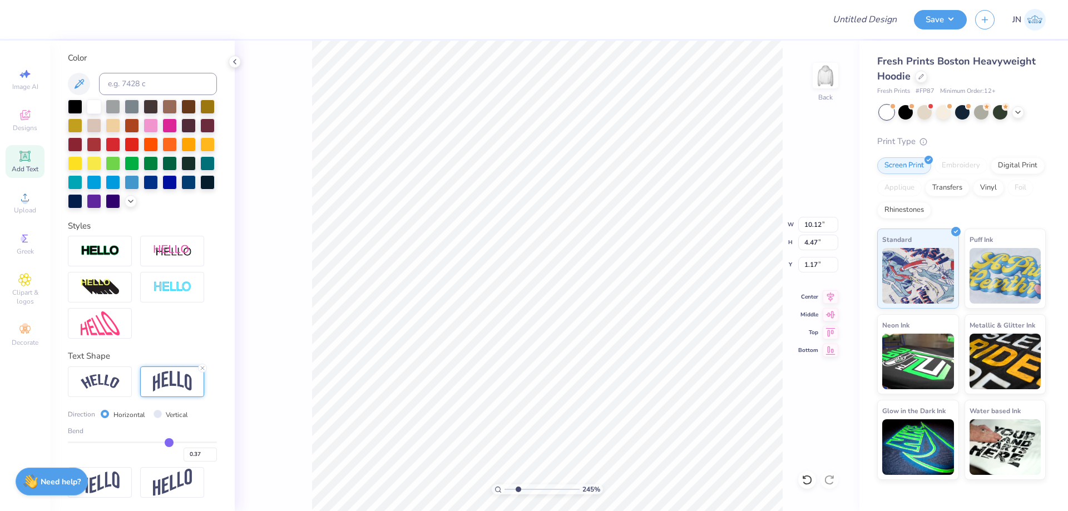
type input "0.38"
click at [164, 442] on input "range" at bounding box center [142, 443] width 149 height 2
type input "4.73"
type input "1.04"
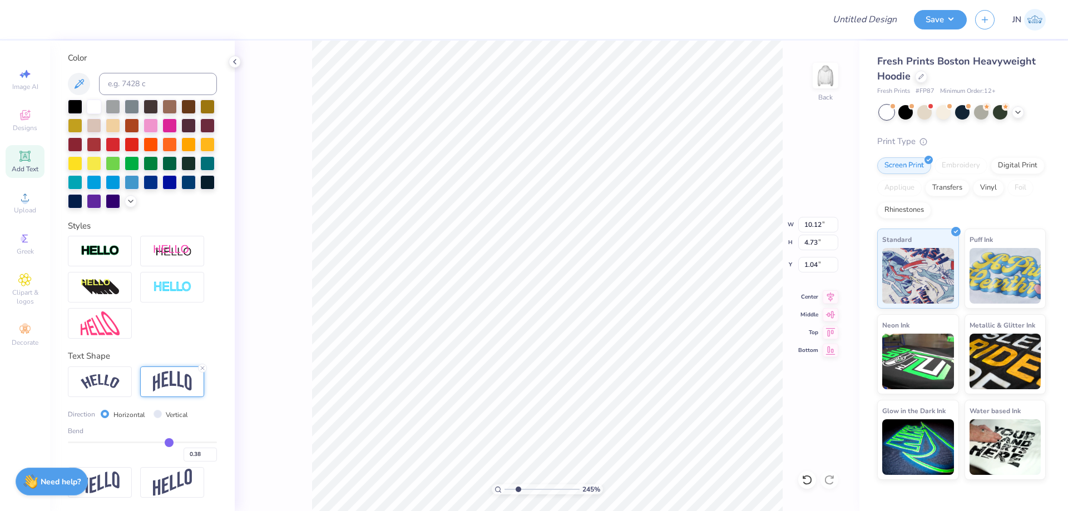
type input "0.36"
type input "0.32"
type input "0.3"
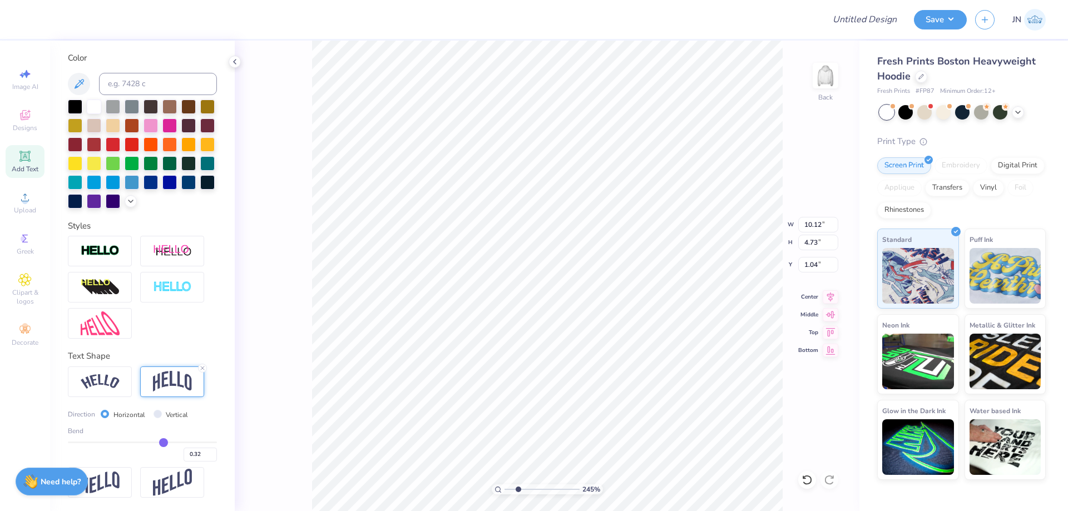
type input "0.30"
type input "0.29"
type input "0.28"
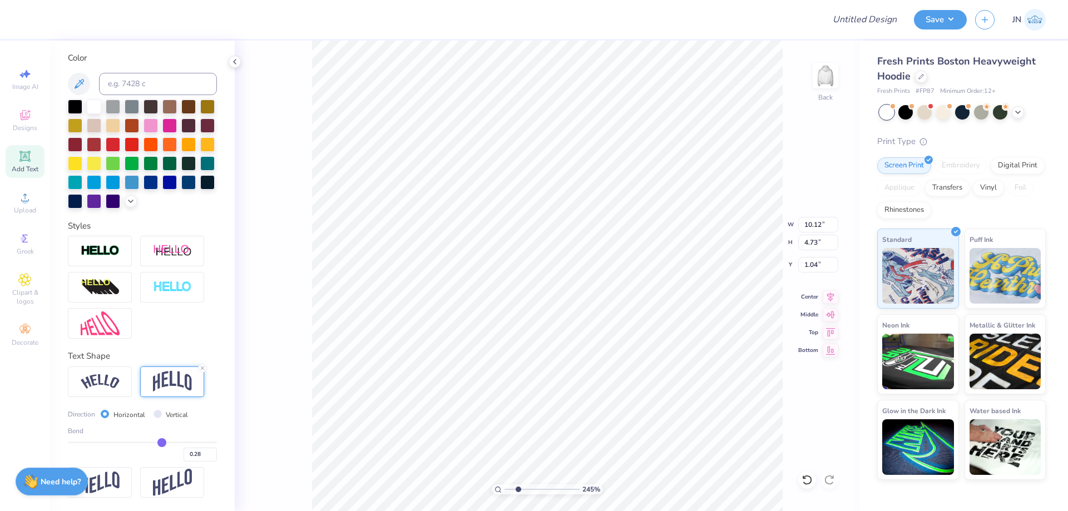
drag, startPoint x: 163, startPoint y: 443, endPoint x: 157, endPoint y: 443, distance: 6.1
click at [157, 443] on input "range" at bounding box center [142, 443] width 149 height 2
type input "0.26"
type input "0.25"
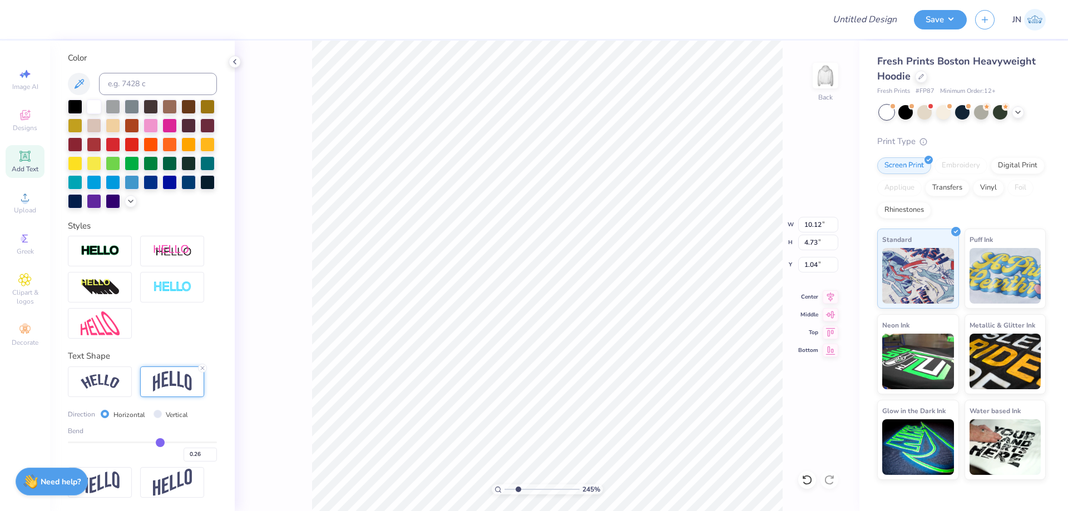
type input "0.25"
type input "0.24"
type input "0.23"
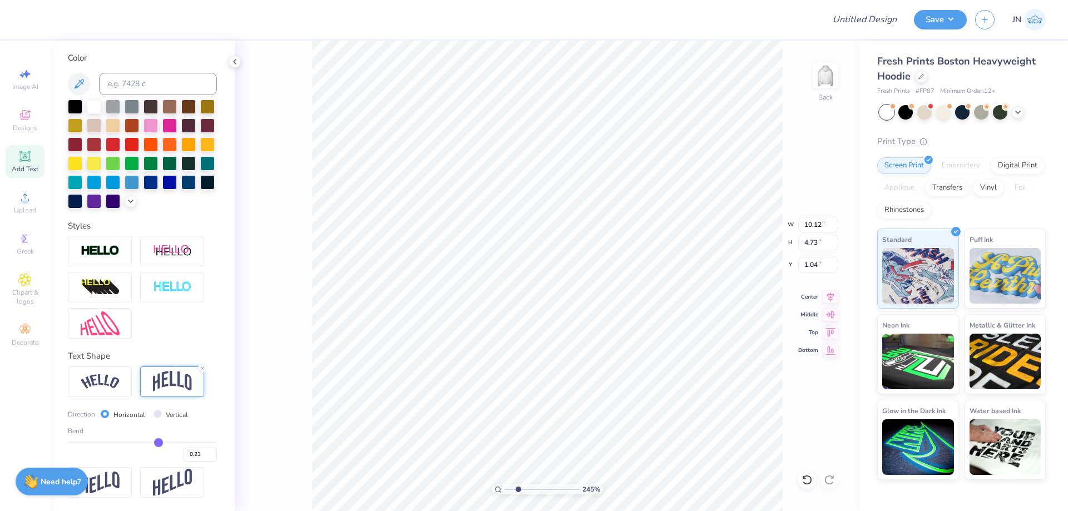
type input "0.22"
click at [153, 442] on input "range" at bounding box center [142, 443] width 149 height 2
type input "0.22"
type input "4.05"
type input "1.38"
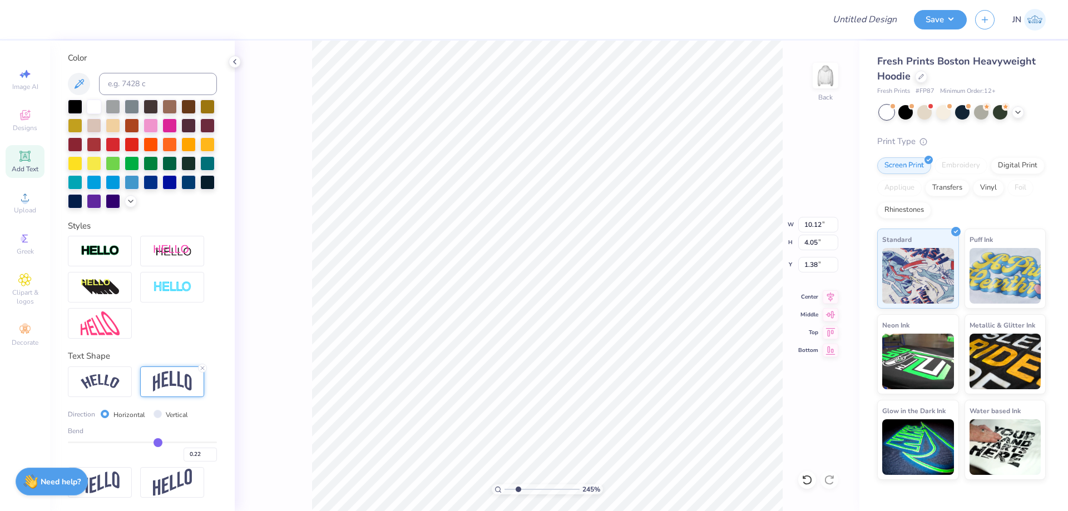
type input "0.23"
type input "0.24"
type input "0.25"
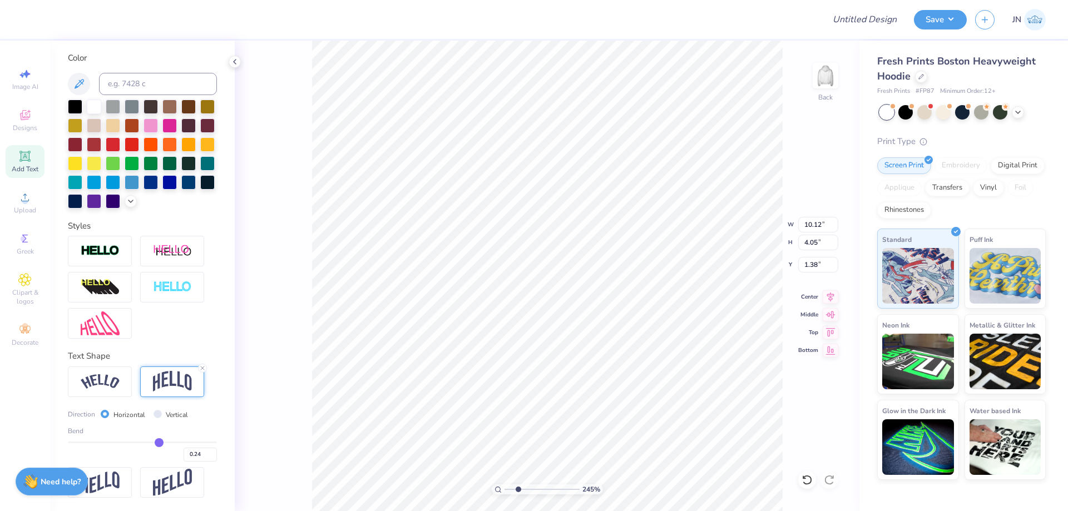
type input "0.25"
click at [155, 442] on input "range" at bounding box center [142, 443] width 149 height 2
type input "4.18"
type input "1.31"
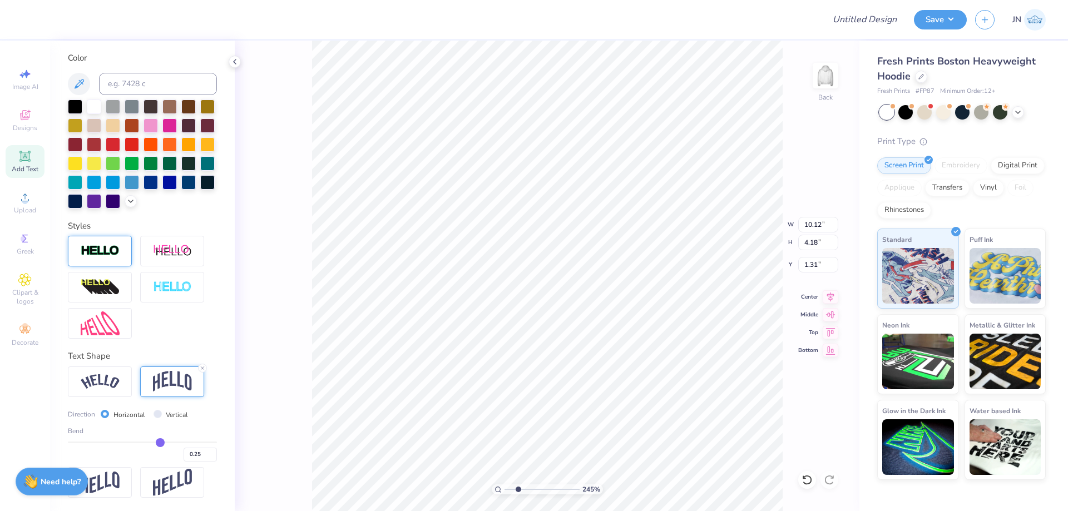
click at [110, 257] on img at bounding box center [100, 251] width 39 height 13
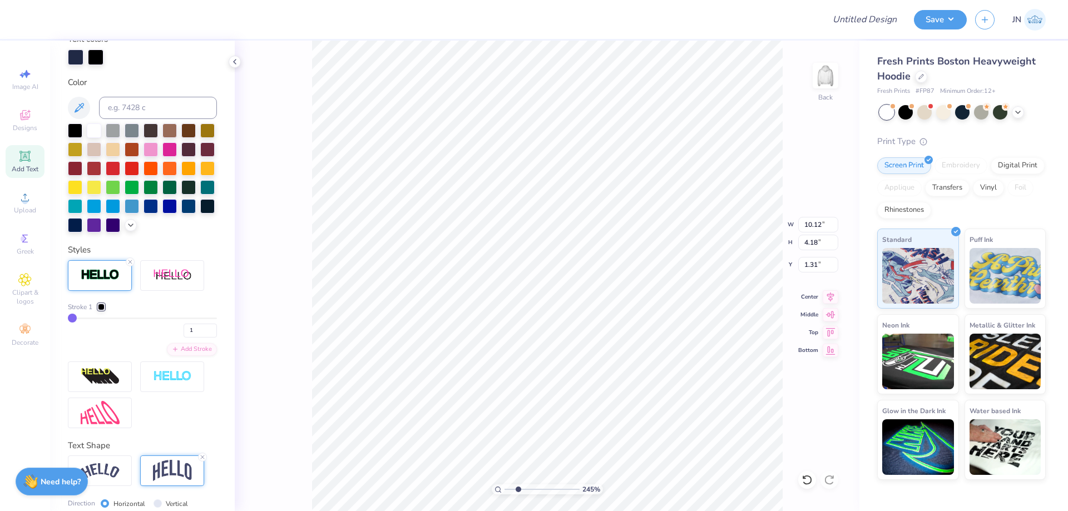
type input "10.18"
type input "4.24"
type input "1.28"
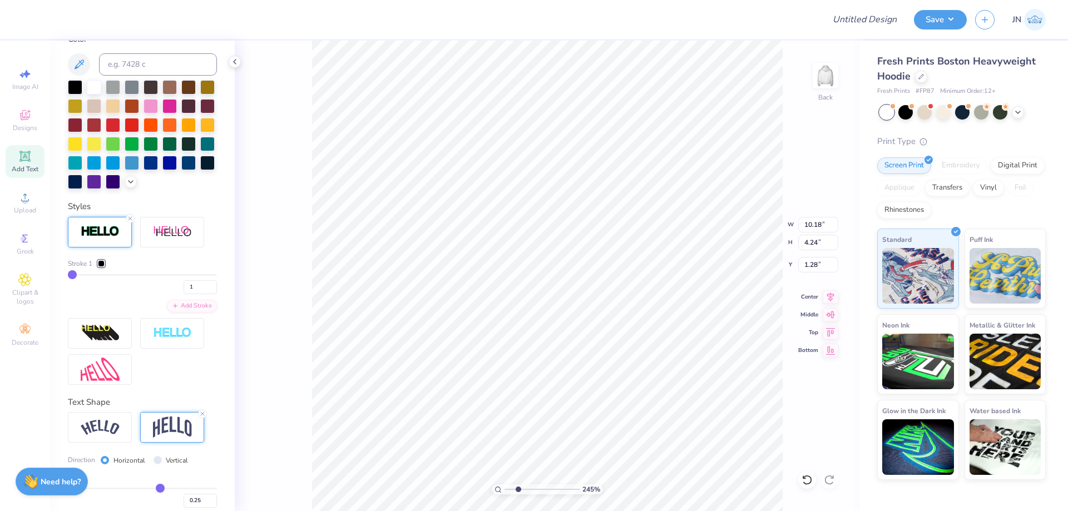
click at [102, 267] on div at bounding box center [101, 263] width 7 height 7
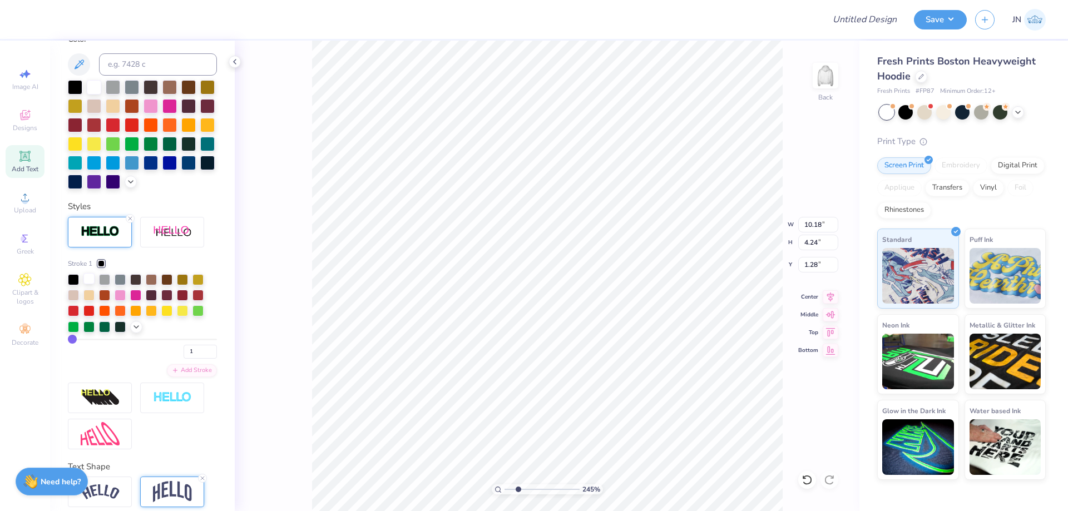
click at [88, 284] on div at bounding box center [88, 278] width 11 height 11
click at [187, 359] on input "1" at bounding box center [200, 352] width 33 height 14
drag, startPoint x: 194, startPoint y: 373, endPoint x: 176, endPoint y: 369, distance: 18.8
click at [184, 359] on input "1" at bounding box center [200, 352] width 33 height 14
type input "2"
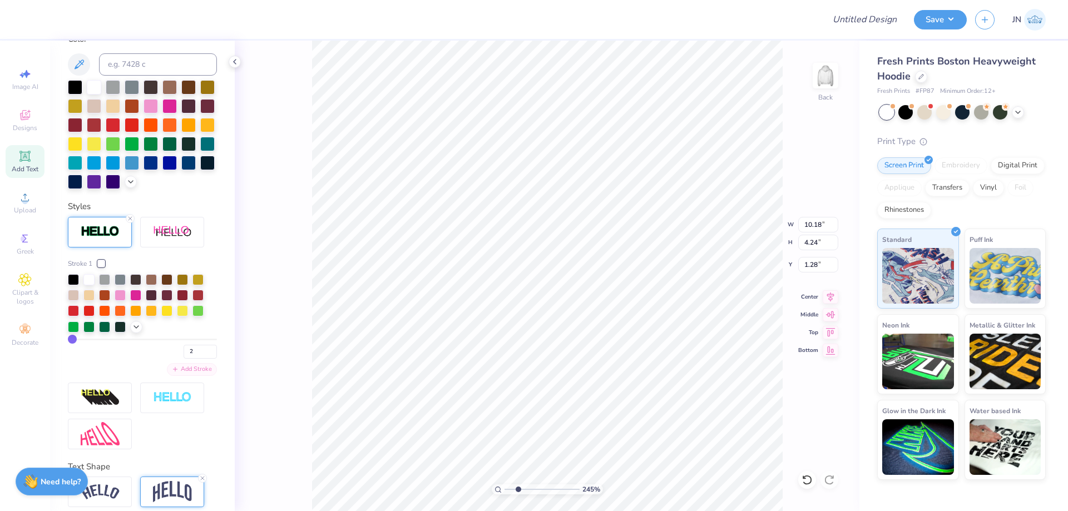
type input "2"
click at [194, 376] on div "Add Stroke" at bounding box center [192, 369] width 50 height 13
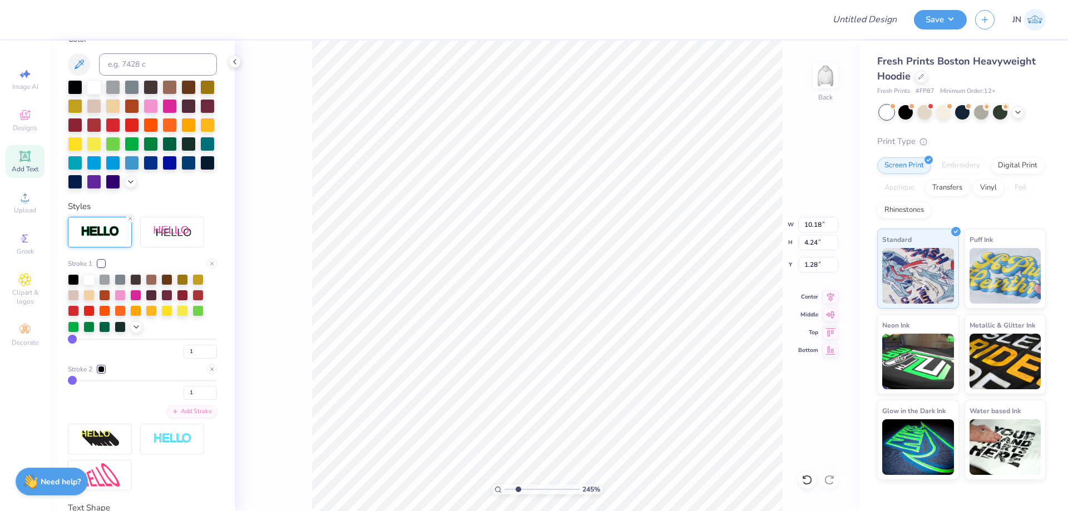
click at [101, 373] on div at bounding box center [101, 369] width 7 height 7
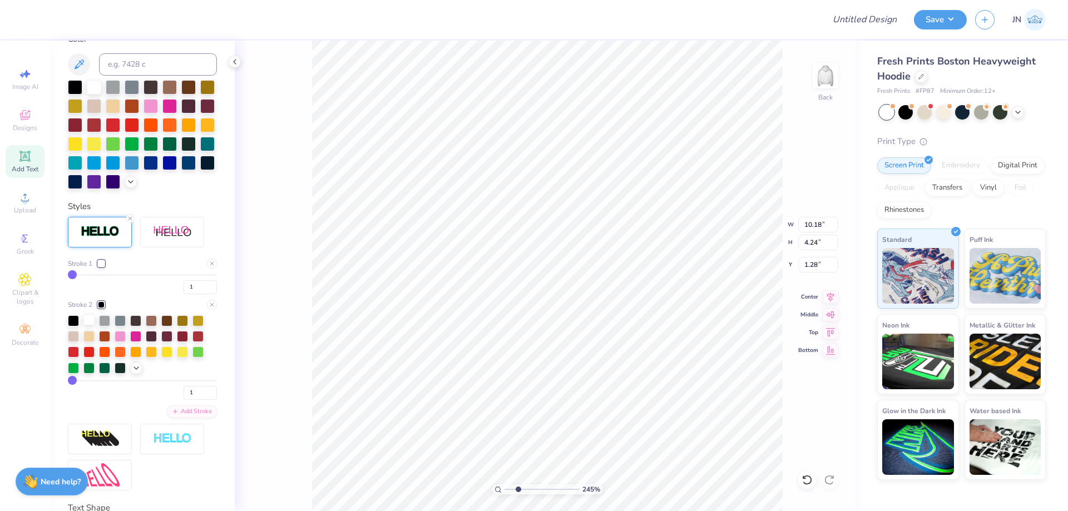
click at [91, 325] on div at bounding box center [88, 319] width 11 height 11
drag, startPoint x: 187, startPoint y: 410, endPoint x: 176, endPoint y: 409, distance: 10.6
click at [184, 400] on input "1" at bounding box center [200, 393] width 33 height 14
type input "2"
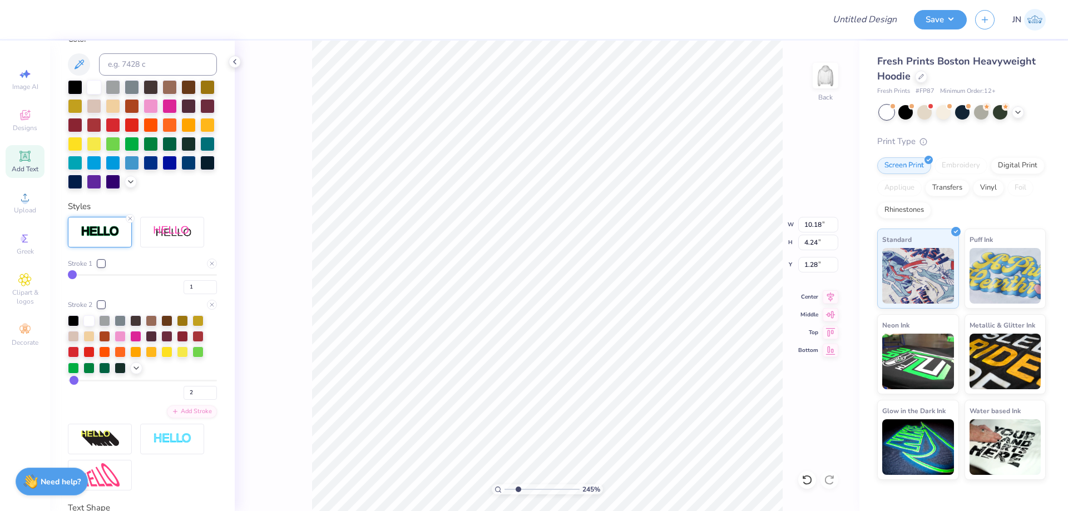
click at [100, 308] on div at bounding box center [101, 304] width 7 height 7
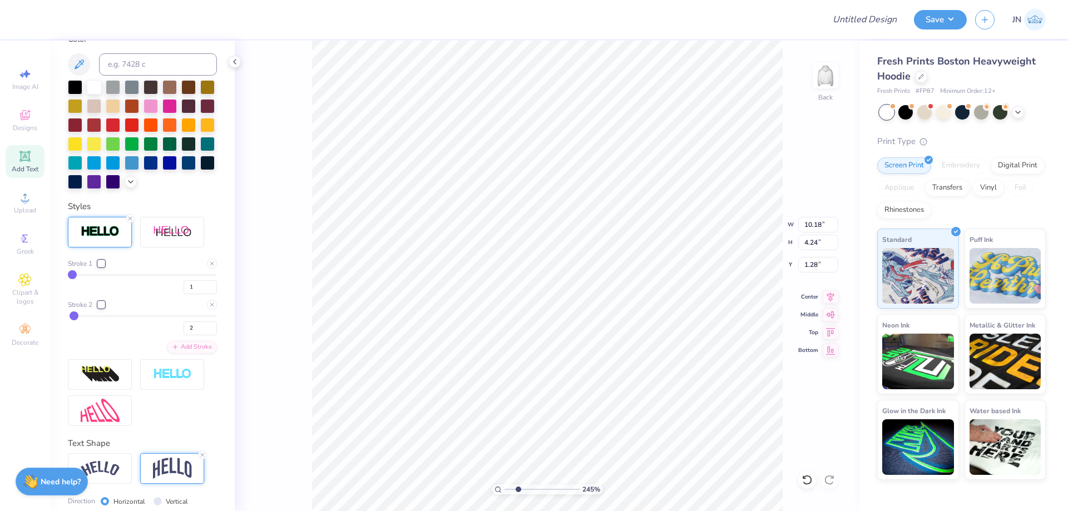
type input "10.24"
type input "4.30"
type input "1.25"
click at [99, 308] on div at bounding box center [101, 304] width 7 height 7
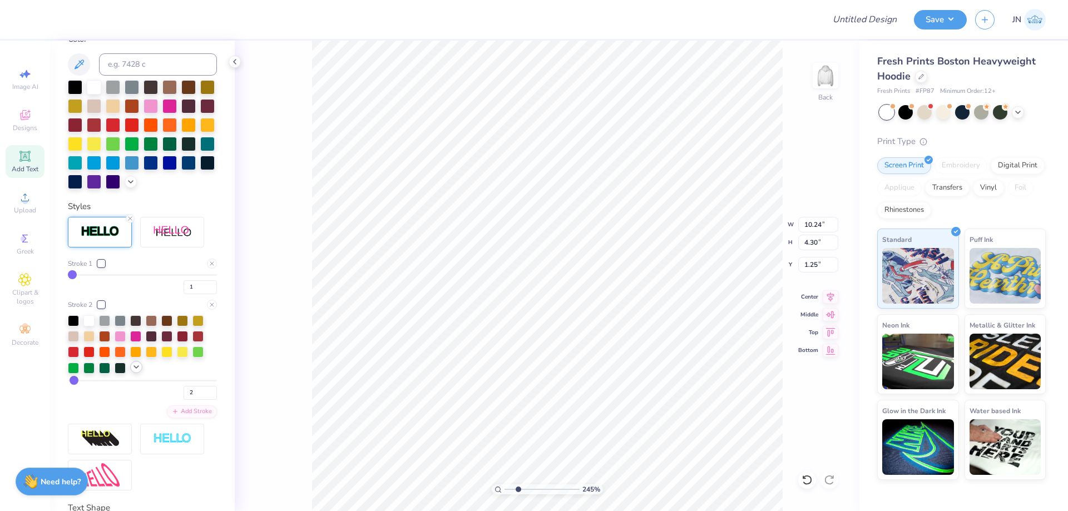
click at [137, 372] on icon at bounding box center [136, 367] width 9 height 9
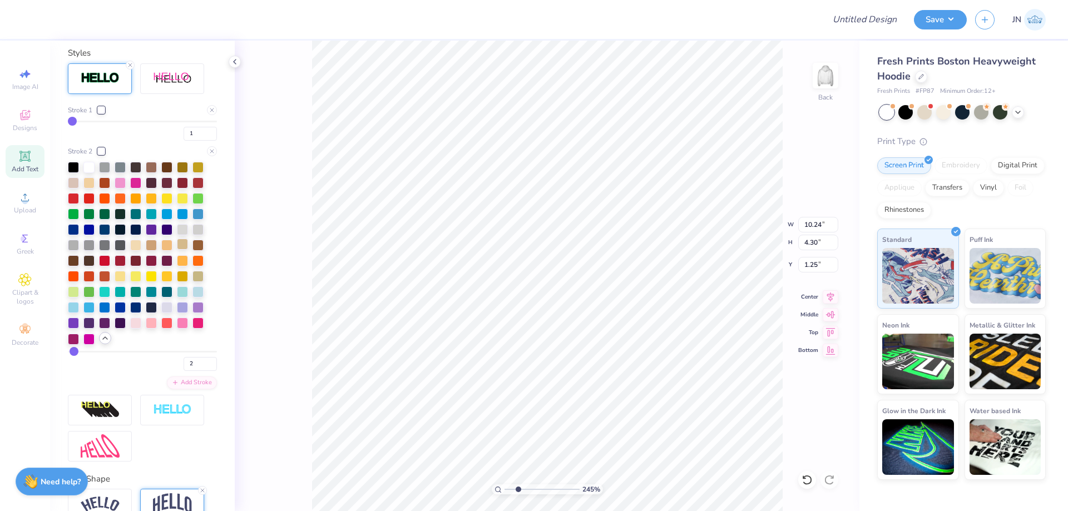
scroll to position [466, 0]
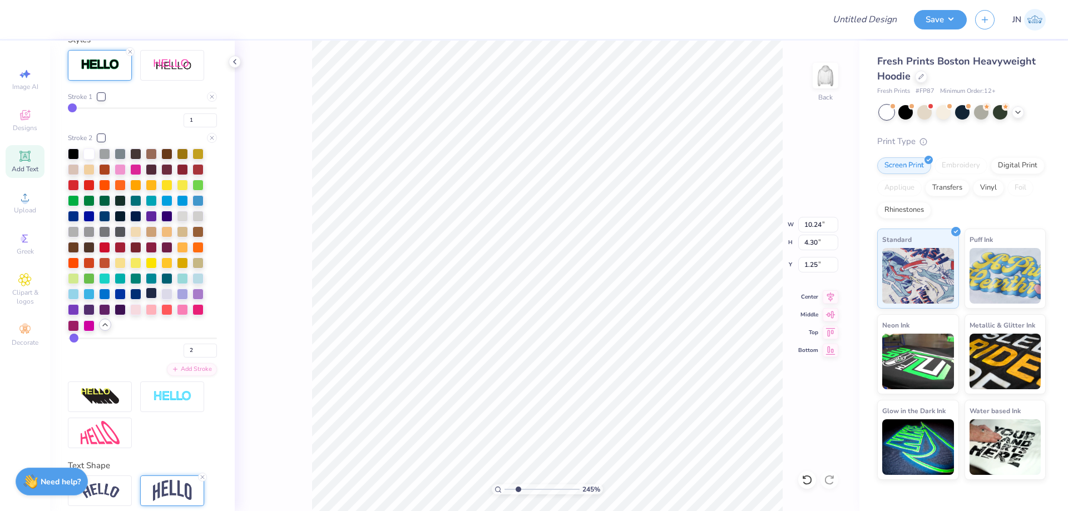
click at [151, 299] on div at bounding box center [151, 293] width 11 height 11
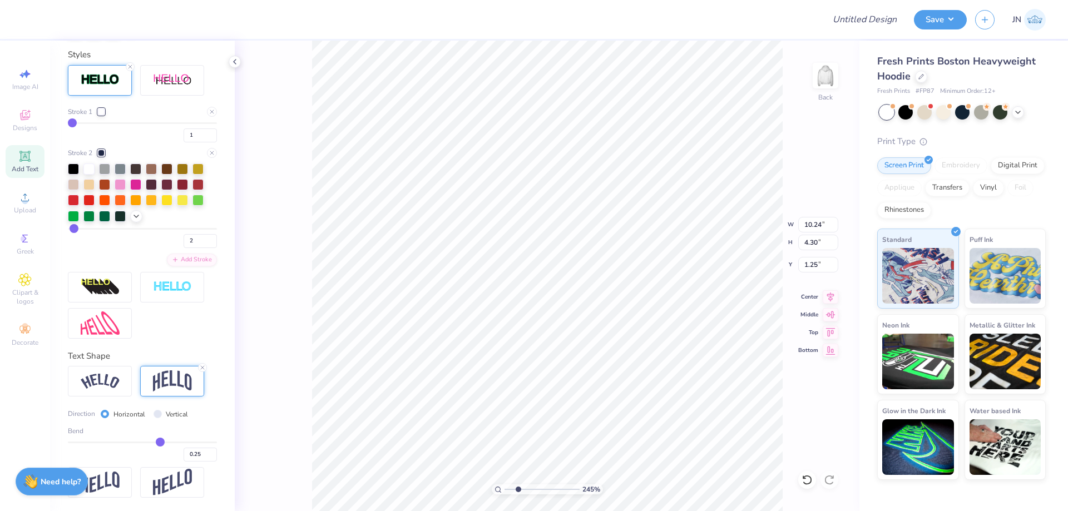
scroll to position [470, 0]
drag, startPoint x: 192, startPoint y: 238, endPoint x: 172, endPoint y: 238, distance: 20.0
click at [172, 238] on div "2" at bounding box center [142, 238] width 149 height 20
type input "3"
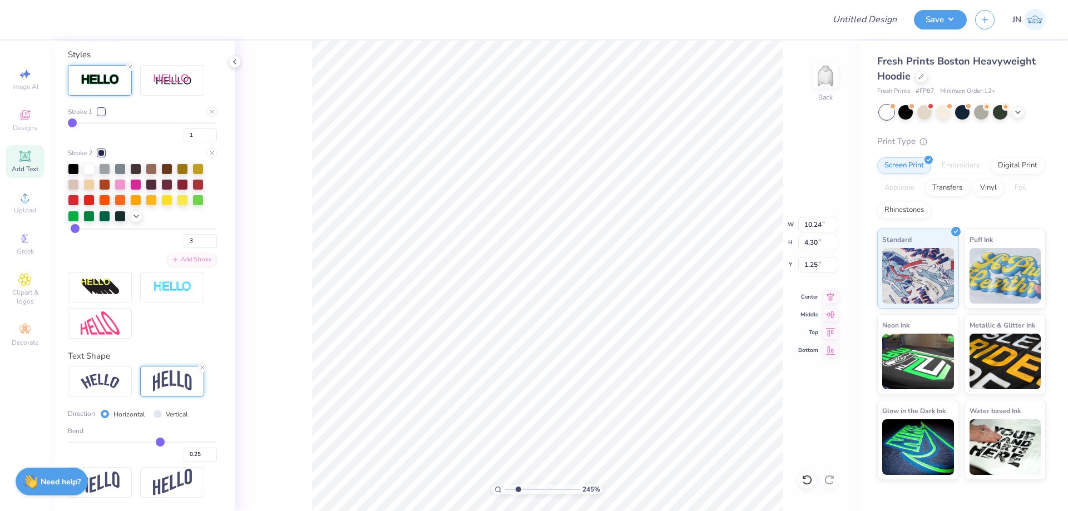
click at [304, 224] on div "245 % Back W 10.24 10.24 " H 4.30 4.30 " Y 1.25 1.25 " Center Middle Top Bottom" at bounding box center [547, 276] width 625 height 471
drag, startPoint x: 520, startPoint y: 486, endPoint x: 507, endPoint y: 486, distance: 12.3
type input "1.04"
click at [507, 486] on input "range" at bounding box center [542, 490] width 75 height 10
click at [98, 389] on div at bounding box center [100, 381] width 64 height 31
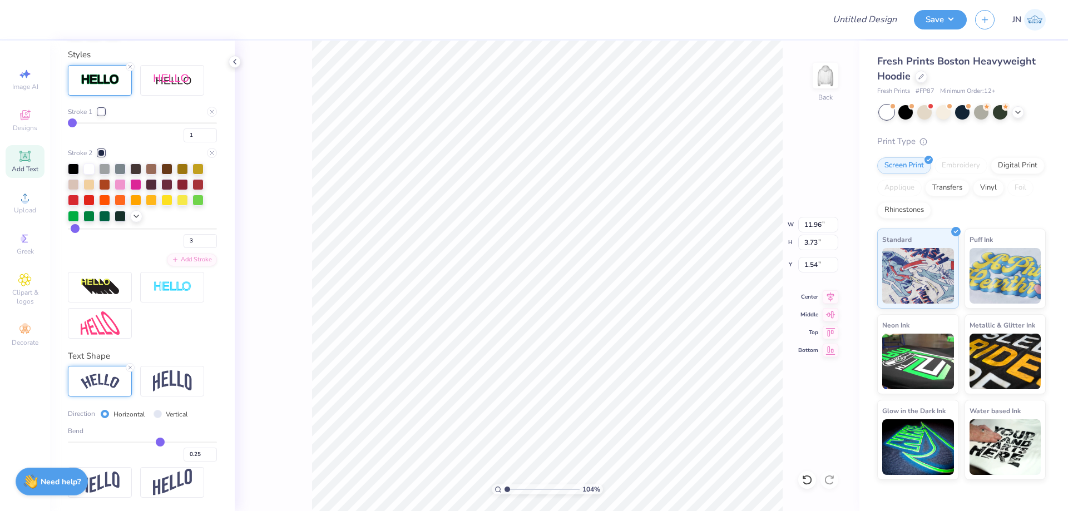
type input "11.96"
type input "3.73"
type input "1.54"
drag, startPoint x: 188, startPoint y: 235, endPoint x: 181, endPoint y: 236, distance: 7.3
click at [184, 236] on input "3" at bounding box center [200, 241] width 33 height 14
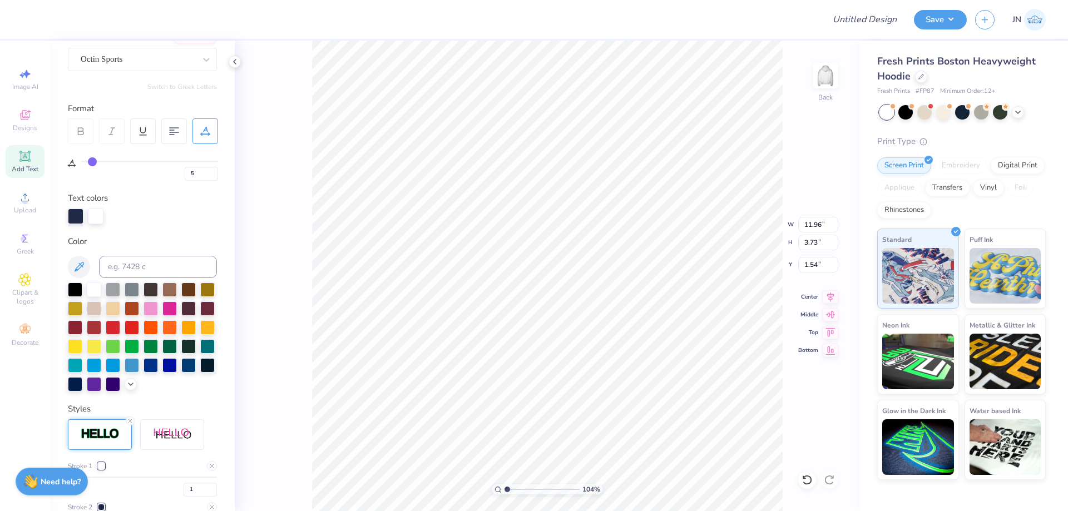
scroll to position [81, 0]
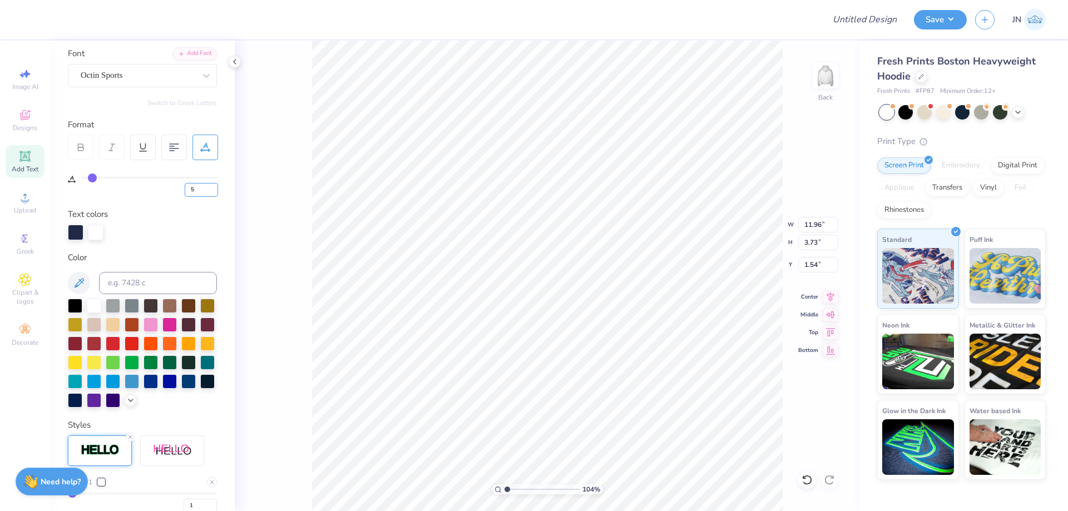
drag, startPoint x: 209, startPoint y: 194, endPoint x: 186, endPoint y: 199, distance: 23.8
click at [186, 199] on div "Personalized Names Personalized Numbers Text Tool Add Font Font Octin Sports Sw…" at bounding box center [142, 276] width 185 height 471
type input "4"
type input "11.83"
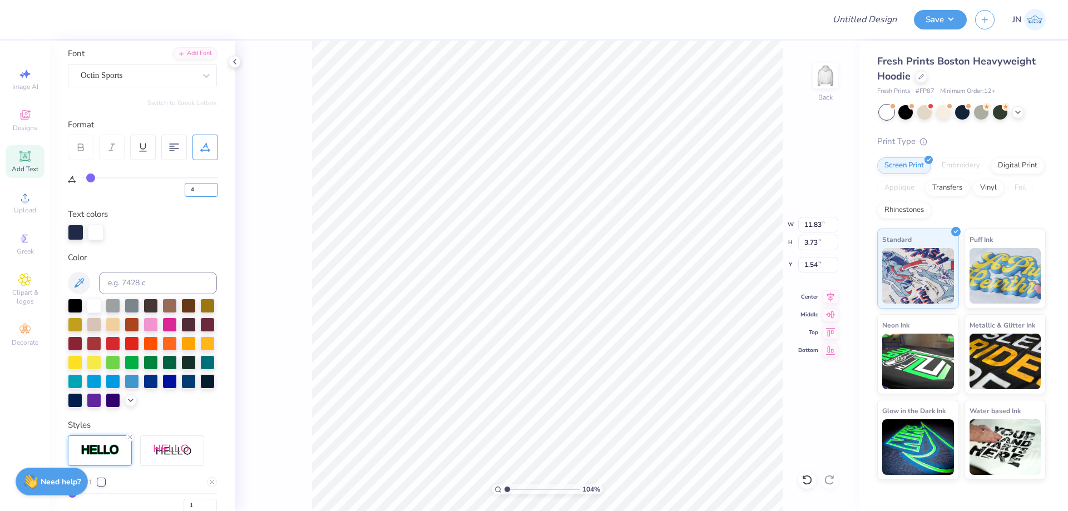
drag, startPoint x: 199, startPoint y: 192, endPoint x: 180, endPoint y: 192, distance: 18.9
click at [181, 192] on div "4" at bounding box center [149, 187] width 137 height 20
type input "3"
type input "11.69"
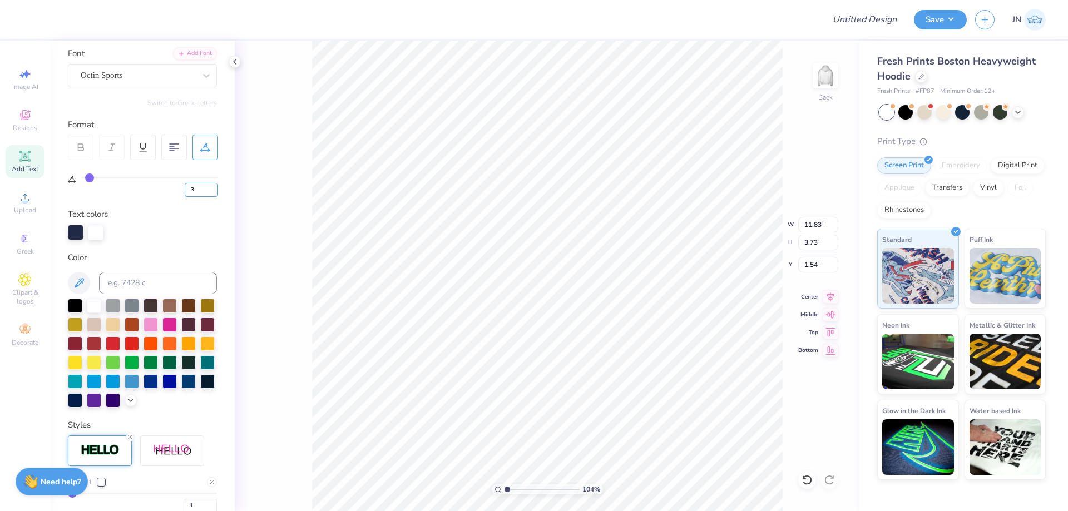
type input "3.72"
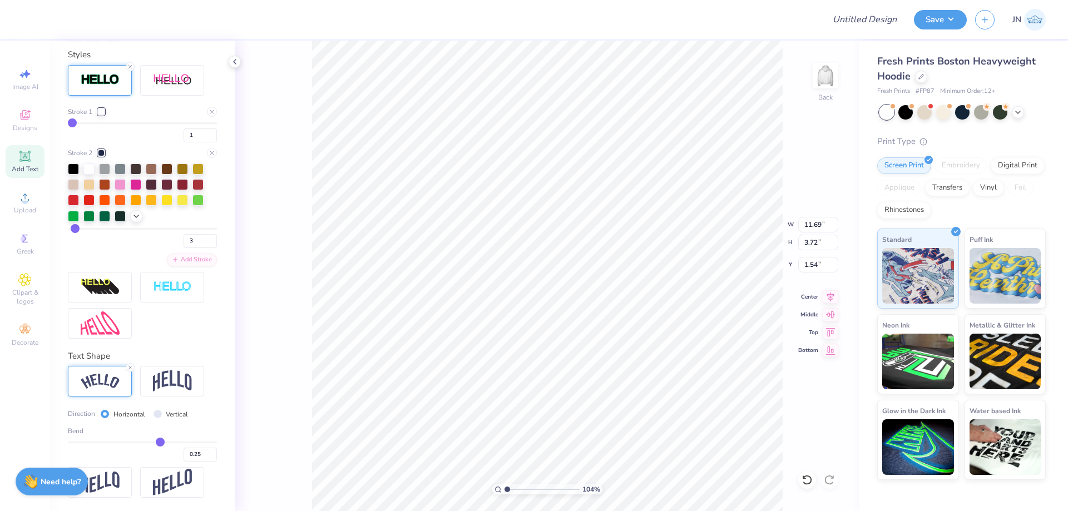
click at [96, 379] on img at bounding box center [100, 381] width 39 height 15
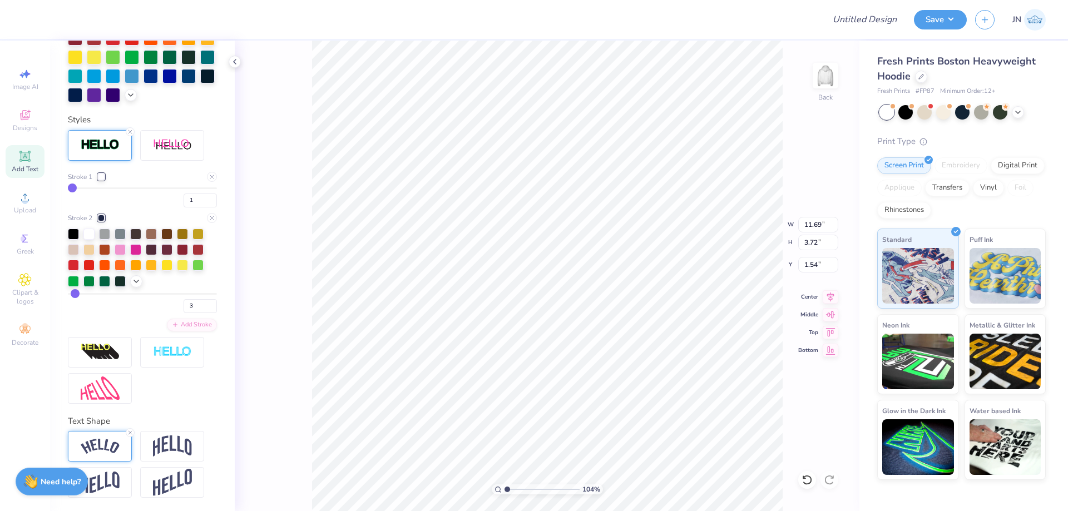
click at [96, 448] on img at bounding box center [100, 446] width 39 height 15
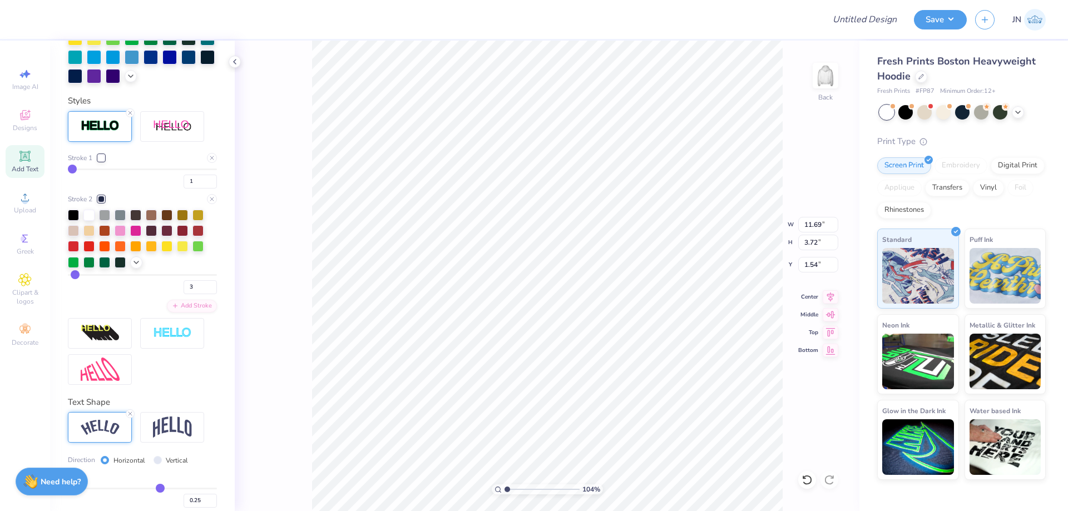
scroll to position [470, 0]
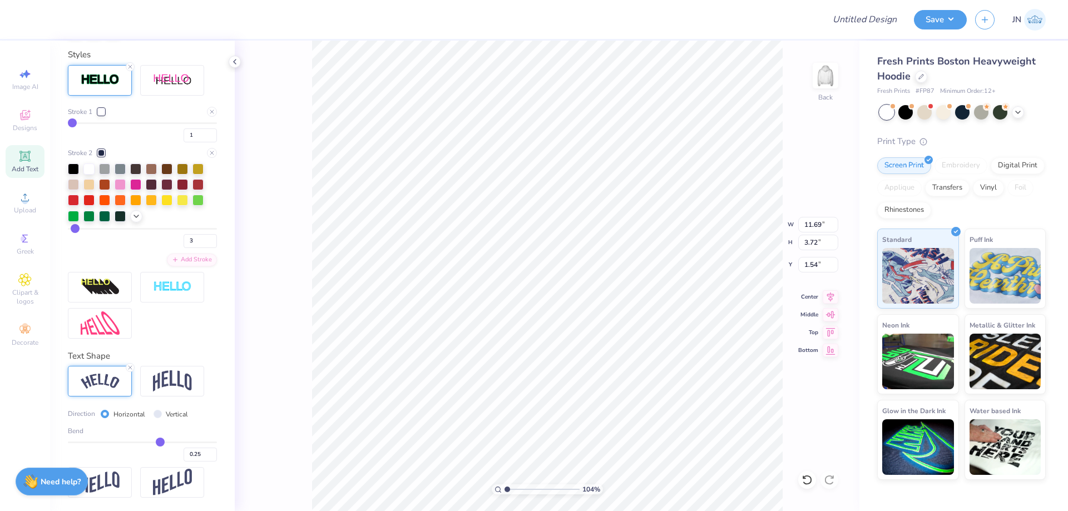
click at [171, 443] on div "0.25" at bounding box center [142, 452] width 149 height 20
type input "0.57"
click at [176, 442] on input "range" at bounding box center [142, 443] width 149 height 2
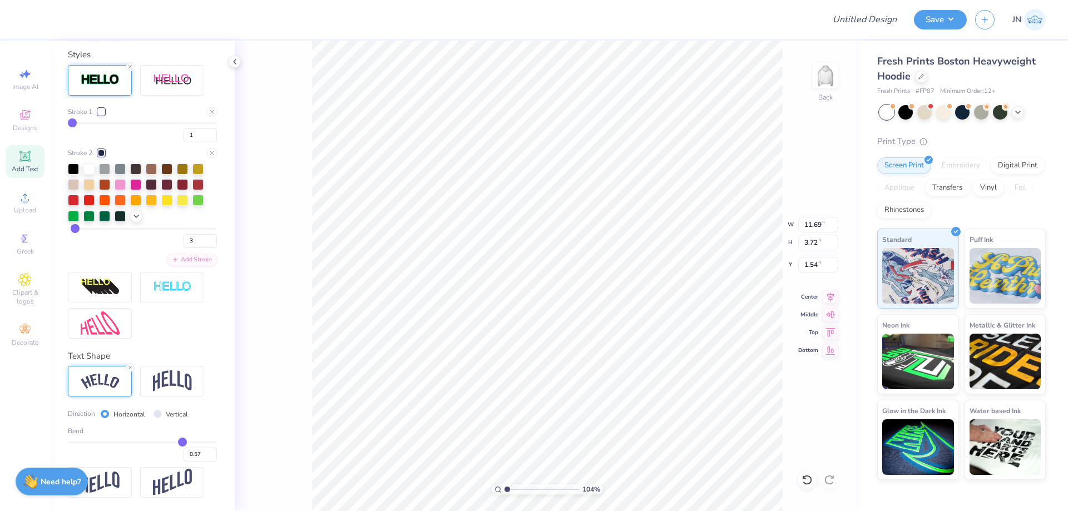
type input "14.24"
type input "5.19"
type input "0.81"
type input "0.55"
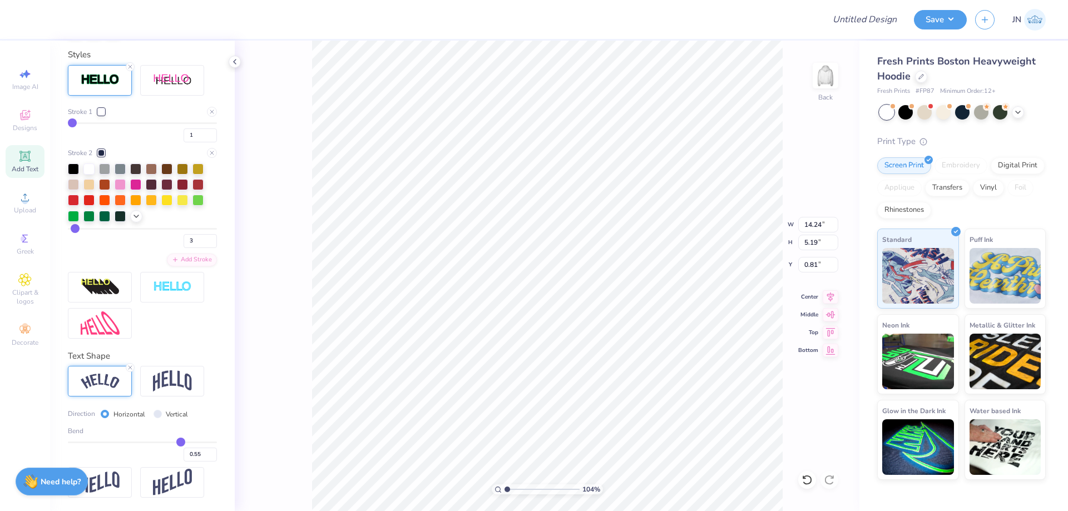
type input "0.54"
type input "0.52"
type input "0.51"
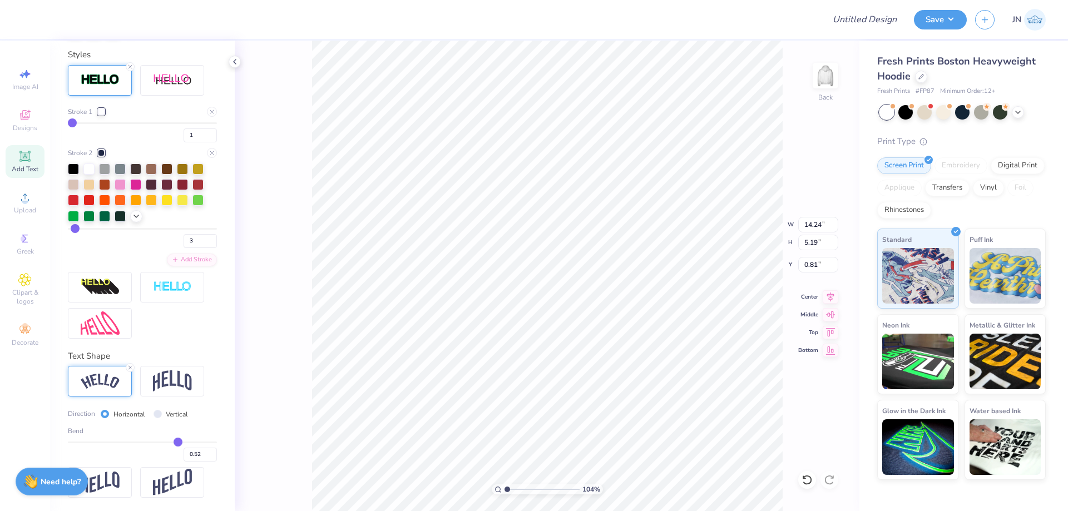
type input "0.51"
type input "0.49"
drag, startPoint x: 176, startPoint y: 442, endPoint x: 170, endPoint y: 442, distance: 5.6
click at [170, 442] on input "range" at bounding box center [142, 443] width 149 height 2
drag, startPoint x: 169, startPoint y: 442, endPoint x: 223, endPoint y: 403, distance: 66.5
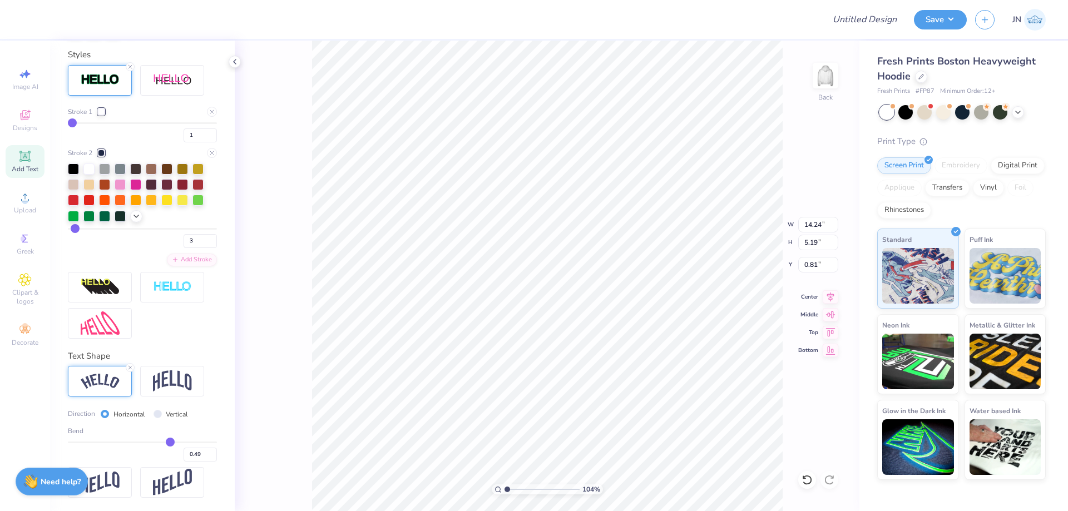
click at [165, 442] on input "range" at bounding box center [142, 443] width 149 height 2
click at [263, 365] on div "104 % Back W 13.67 13.67 " H 4.74 4.74 " Y 1.03 1.03 " Center Middle Top Bottom" at bounding box center [547, 276] width 625 height 471
click at [127, 368] on icon at bounding box center [130, 367] width 7 height 7
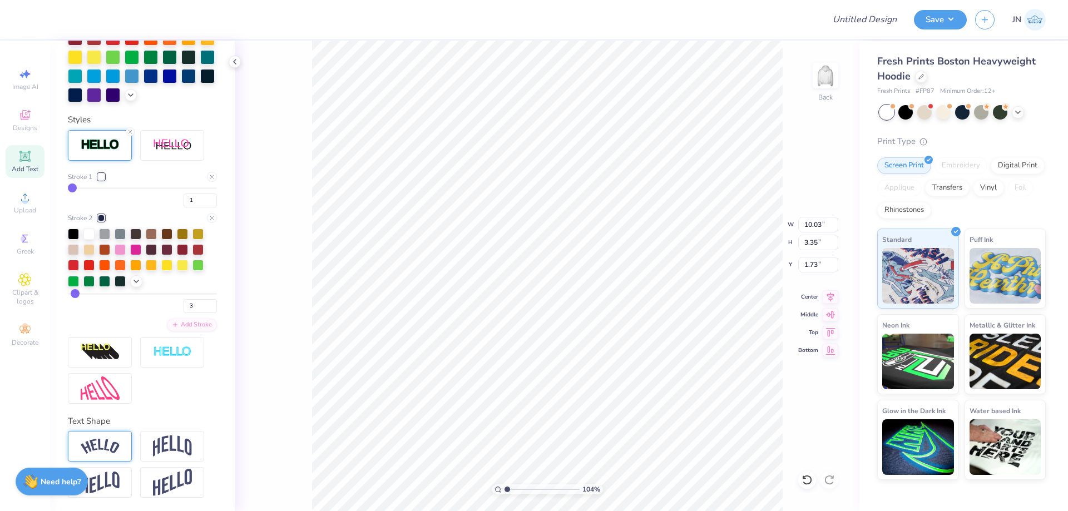
scroll to position [9, 1]
click at [528, 269] on li "Duplicate" at bounding box center [547, 274] width 87 height 22
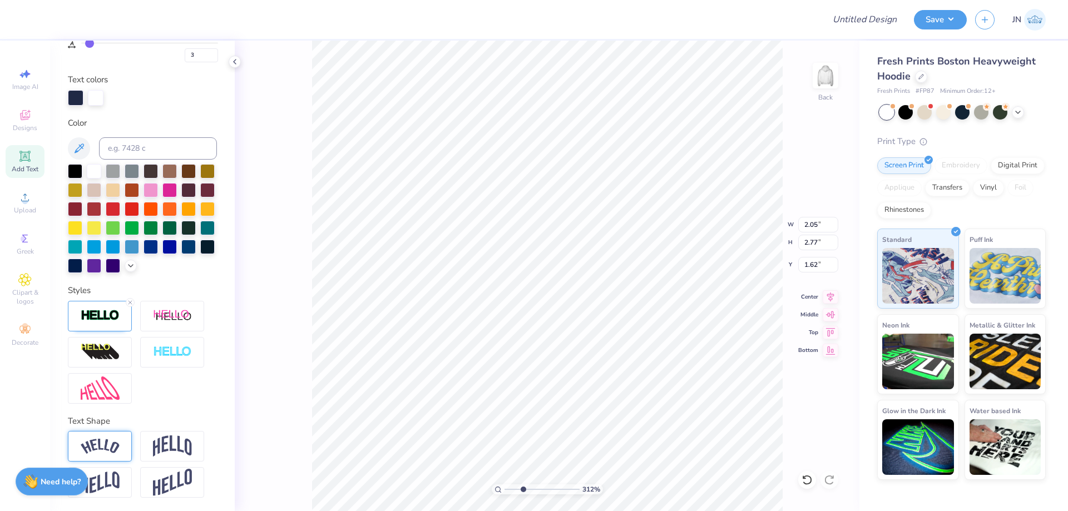
click at [523, 486] on input "range" at bounding box center [542, 490] width 75 height 10
click at [556, 307] on li "Duplicate" at bounding box center [568, 302] width 87 height 22
click at [621, 304] on li "Duplicate" at bounding box center [621, 302] width 87 height 22
click at [804, 485] on icon at bounding box center [807, 479] width 11 height 11
drag, startPoint x: 522, startPoint y: 489, endPoint x: 512, endPoint y: 491, distance: 10.3
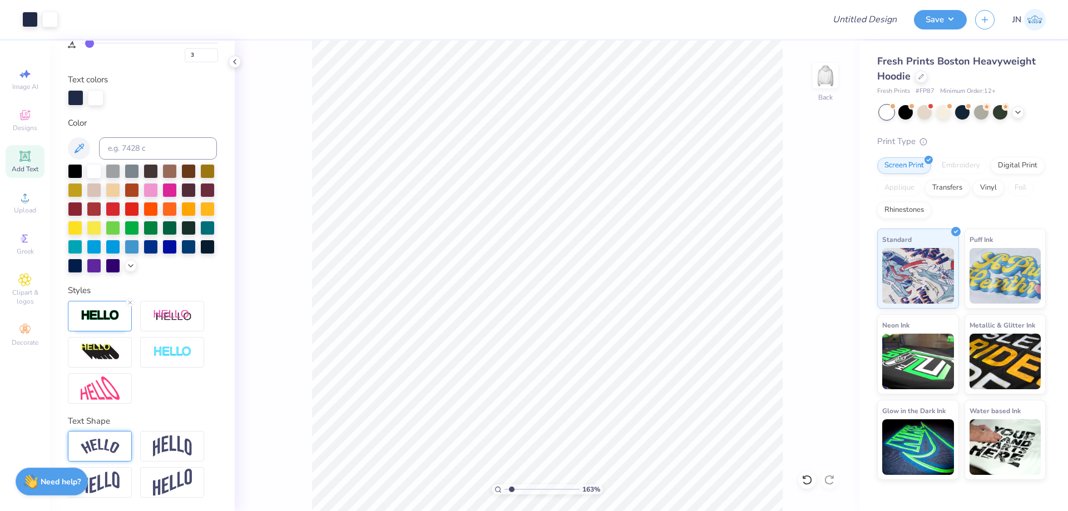
click at [512, 491] on input "range" at bounding box center [542, 490] width 75 height 10
click at [814, 231] on input "15.00" at bounding box center [818, 225] width 40 height 16
drag, startPoint x: 826, startPoint y: 223, endPoint x: 789, endPoint y: 223, distance: 36.7
click at [789, 223] on div "163 % Back W 5.00 5.00 " H 2.85 2.85 " Y 1.57 1.57 " Center Middle Top Bottom" at bounding box center [547, 276] width 625 height 471
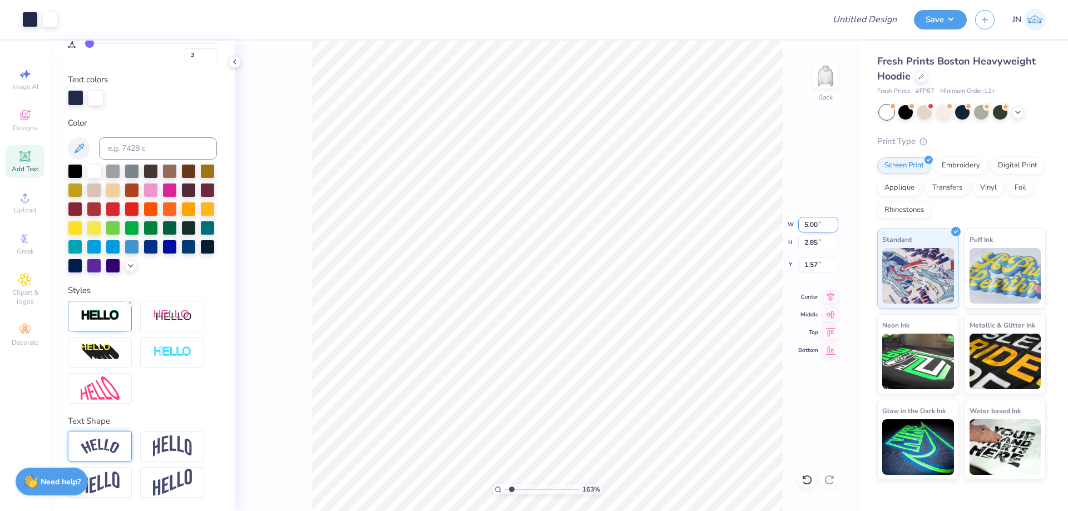
click at [814, 220] on input "5.00" at bounding box center [818, 225] width 40 height 16
click at [808, 220] on input "5.00" at bounding box center [818, 225] width 40 height 16
click at [810, 266] on input "0.72" at bounding box center [818, 265] width 40 height 16
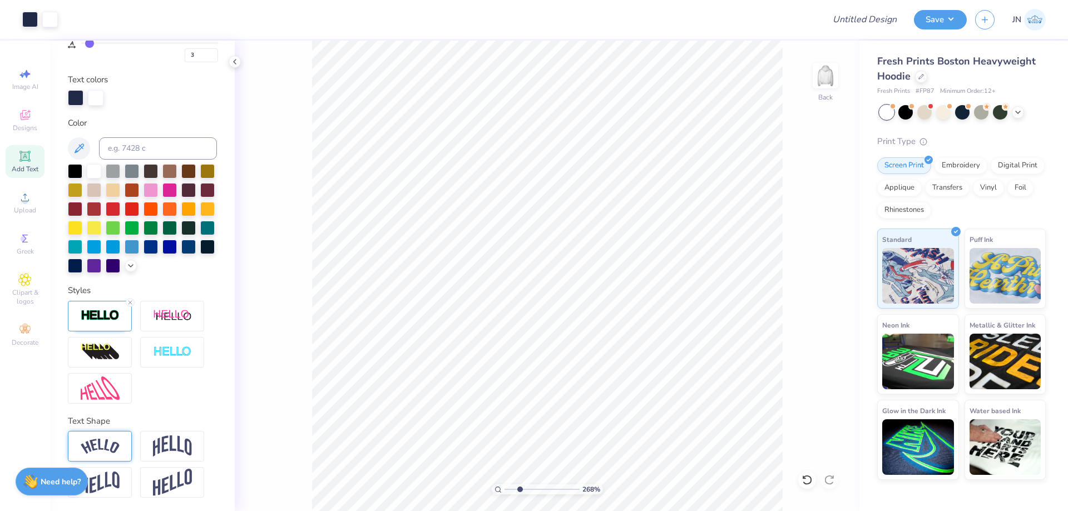
click at [520, 489] on input "range" at bounding box center [542, 490] width 75 height 10
click at [31, 160] on icon at bounding box center [24, 156] width 13 height 13
click at [150, 137] on input at bounding box center [158, 148] width 118 height 22
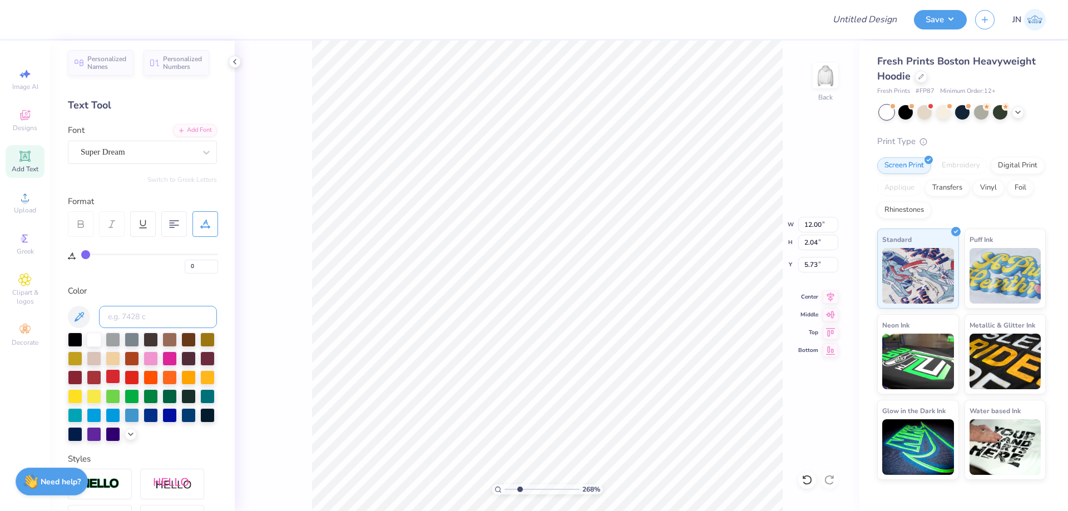
scroll to position [0, 0]
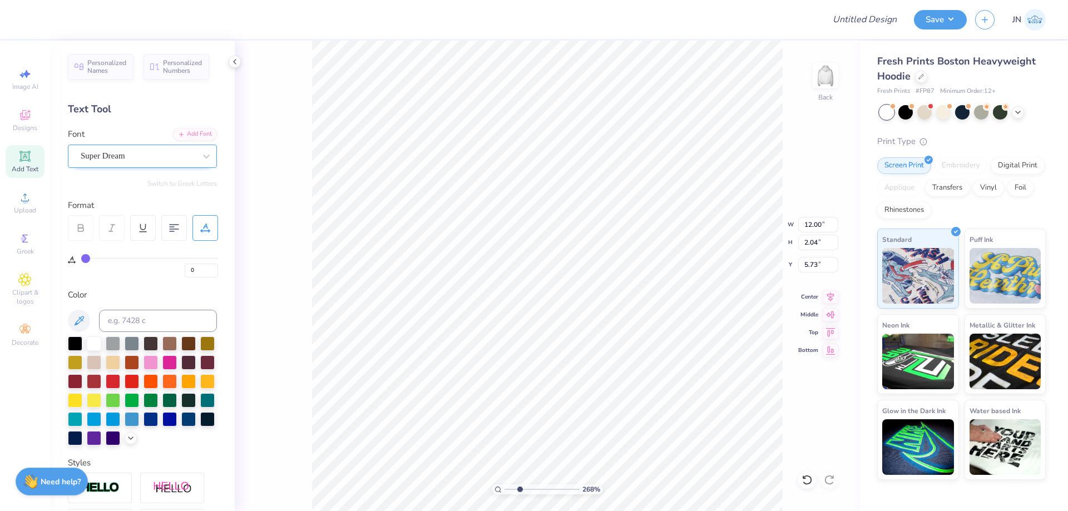
click at [146, 153] on div "Super Dream" at bounding box center [138, 155] width 117 height 17
click at [128, 303] on img at bounding box center [117, 305] width 70 height 8
drag, startPoint x: 175, startPoint y: 234, endPoint x: 827, endPoint y: 298, distance: 655.1
click at [175, 234] on div at bounding box center [174, 228] width 26 height 26
click at [832, 295] on icon at bounding box center [831, 295] width 16 height 13
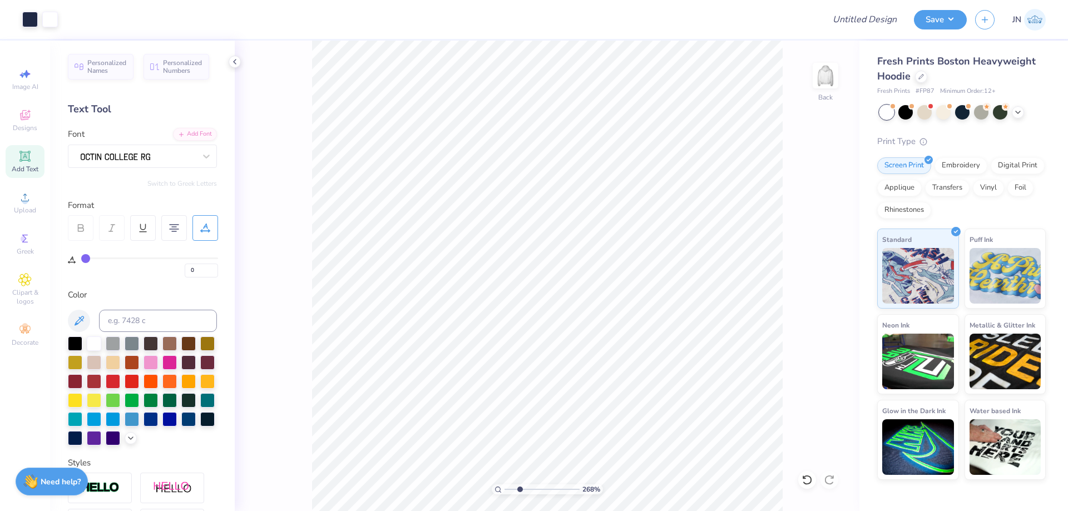
click at [14, 220] on div "Image AI Designs Add Text Upload Greek Clipart & logos Decorate" at bounding box center [25, 207] width 39 height 289
click at [21, 201] on icon at bounding box center [24, 197] width 13 height 13
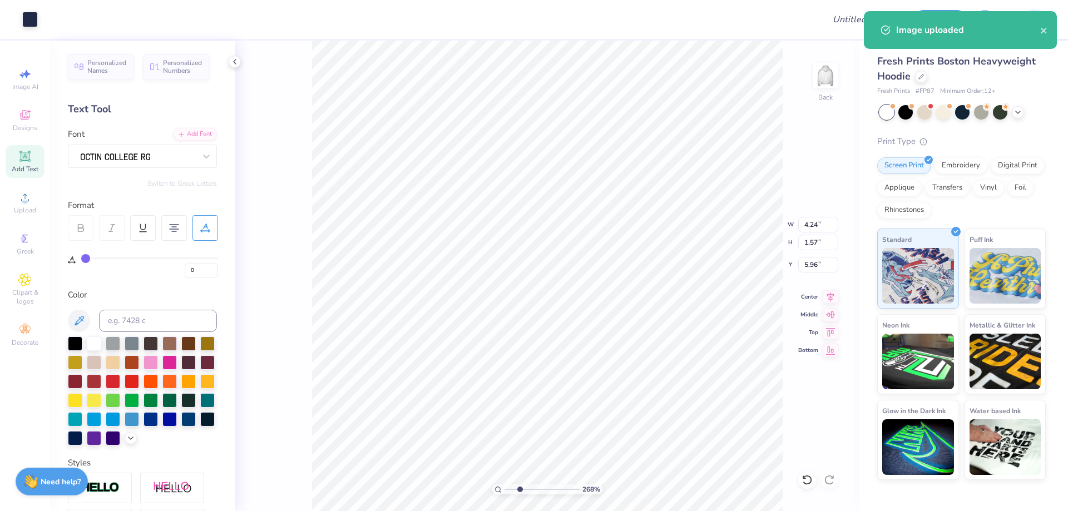
click at [534, 492] on input "range" at bounding box center [542, 490] width 75 height 10
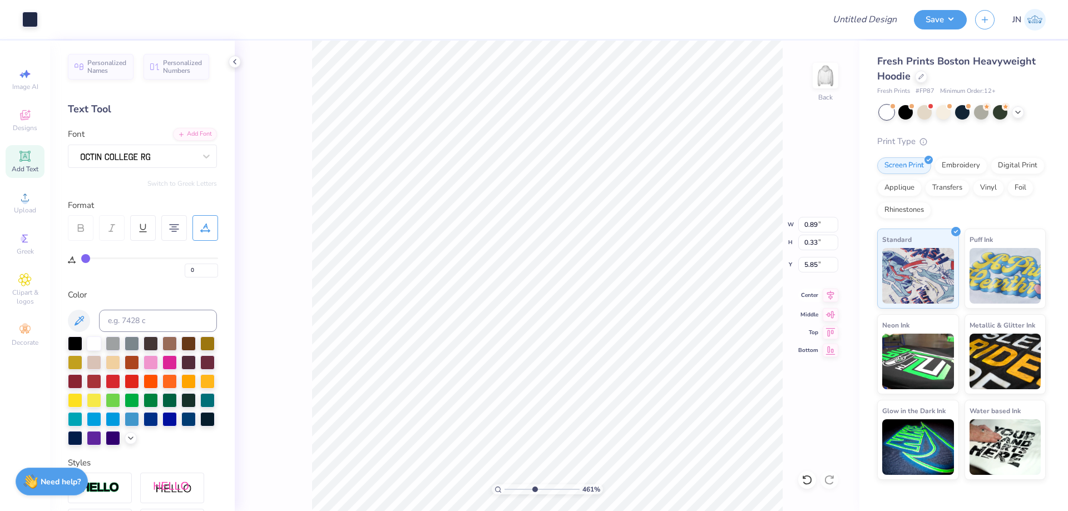
click at [832, 296] on icon at bounding box center [831, 295] width 16 height 13
click at [551, 302] on li "Duplicate" at bounding box center [555, 302] width 87 height 22
drag, startPoint x: 531, startPoint y: 485, endPoint x: 503, endPoint y: 484, distance: 27.8
click at [505, 485] on input "range" at bounding box center [542, 490] width 75 height 10
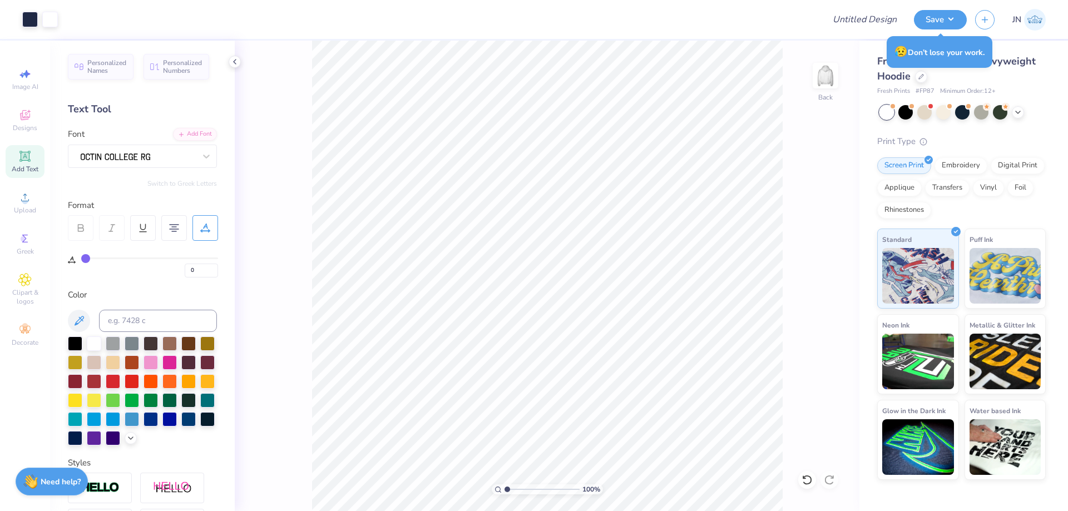
click at [676, 39] on div "Art colors Design Title Save JN Image AI Designs Add Text Upload Greek Clipart …" at bounding box center [534, 255] width 1068 height 511
click at [858, 17] on input "Design Title" at bounding box center [851, 19] width 109 height 22
paste input "FPS239951"
click at [938, 14] on button "Save" at bounding box center [940, 17] width 53 height 19
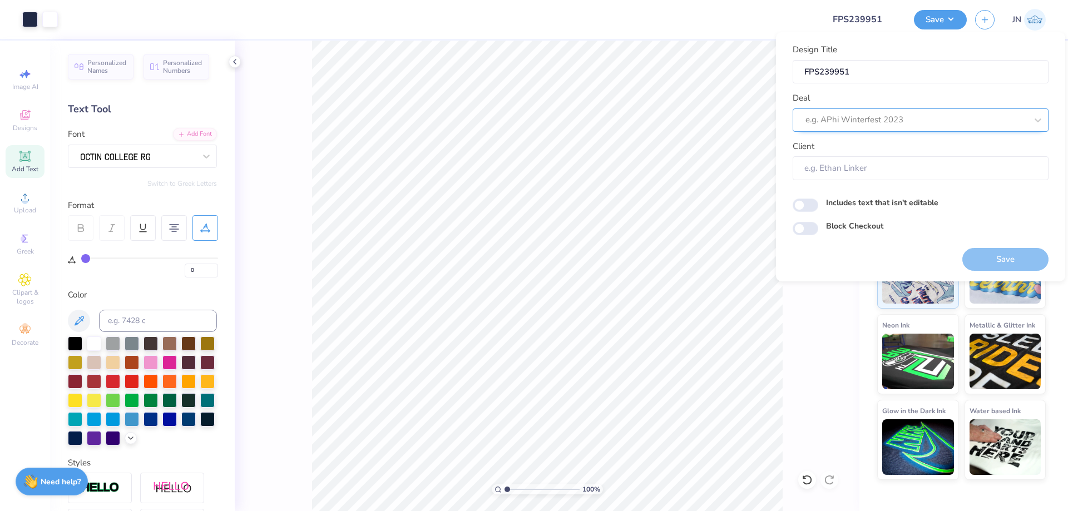
click at [853, 118] on div at bounding box center [915, 119] width 221 height 15
click at [864, 151] on div "Design Tool Gallery" at bounding box center [920, 150] width 247 height 18
click at [987, 256] on button "Save" at bounding box center [1005, 259] width 86 height 23
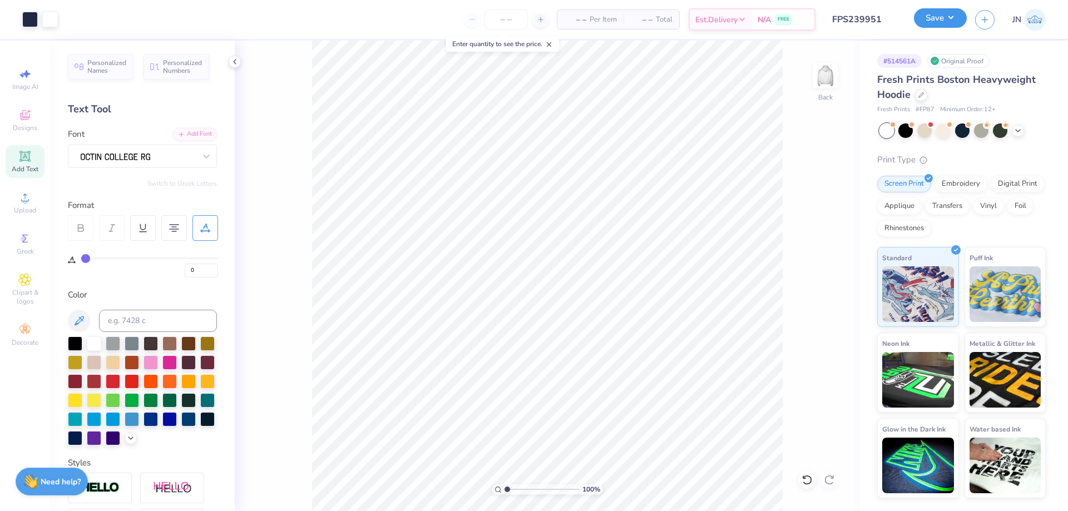
click at [940, 12] on button "Save" at bounding box center [940, 17] width 53 height 19
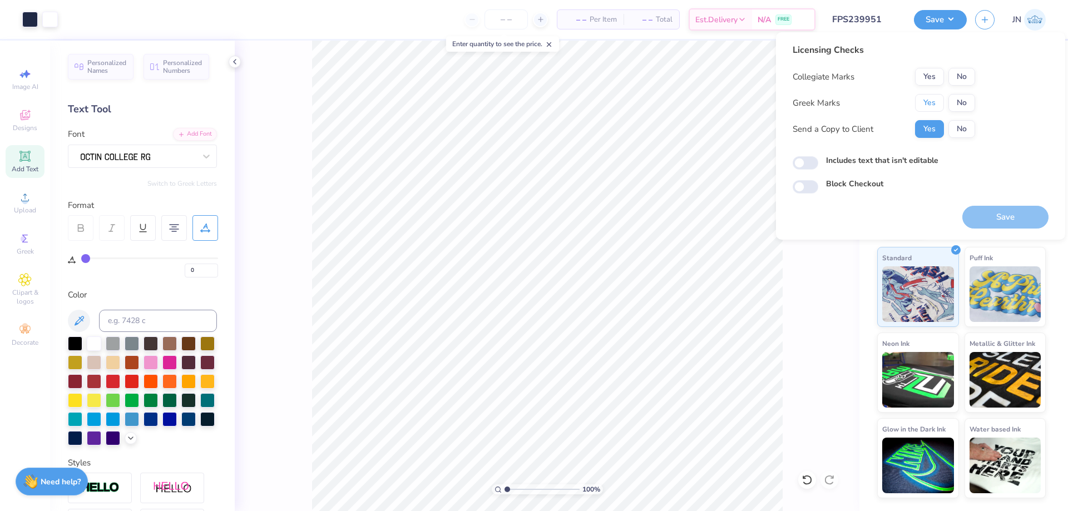
click at [932, 98] on button "Yes" at bounding box center [929, 103] width 29 height 18
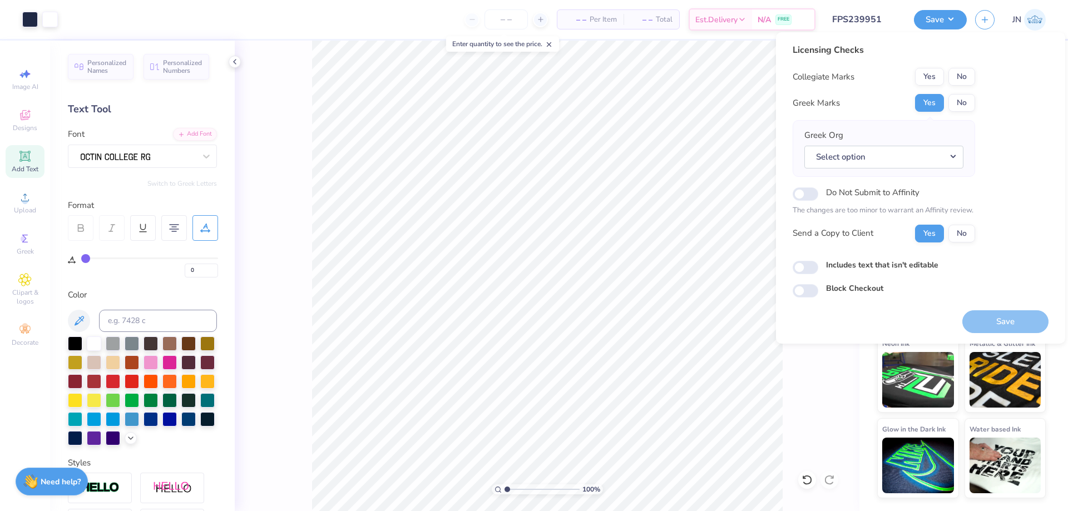
click at [970, 65] on div "Licensing Checks Collegiate Marks Yes No Greek Marks Yes No Greek Org Select op…" at bounding box center [884, 146] width 182 height 207
click at [966, 70] on button "No" at bounding box center [961, 77] width 27 height 18
click at [860, 155] on button "Select option" at bounding box center [883, 157] width 159 height 23
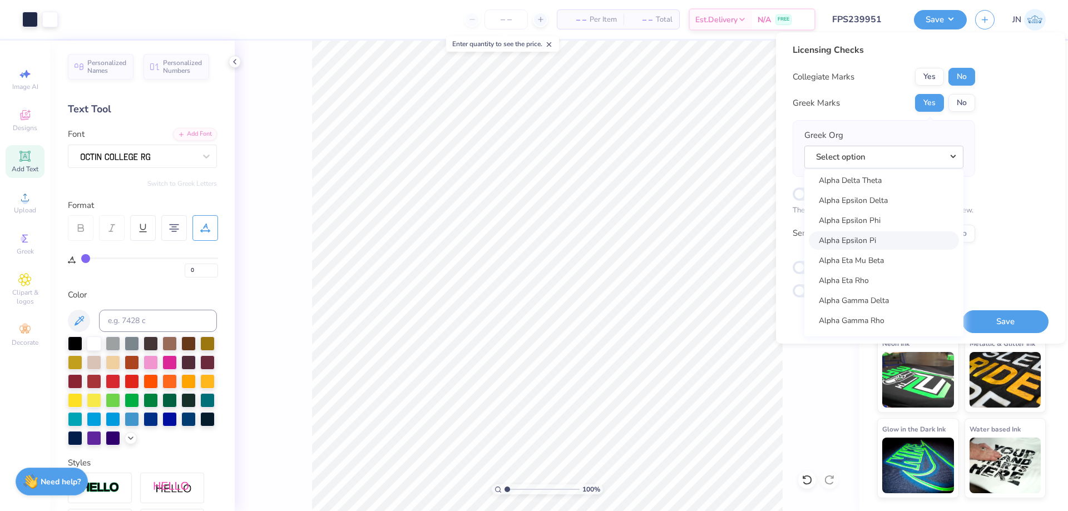
scroll to position [278, 0]
click at [873, 265] on link "Alpha Epsilon Pi" at bounding box center [884, 265] width 150 height 18
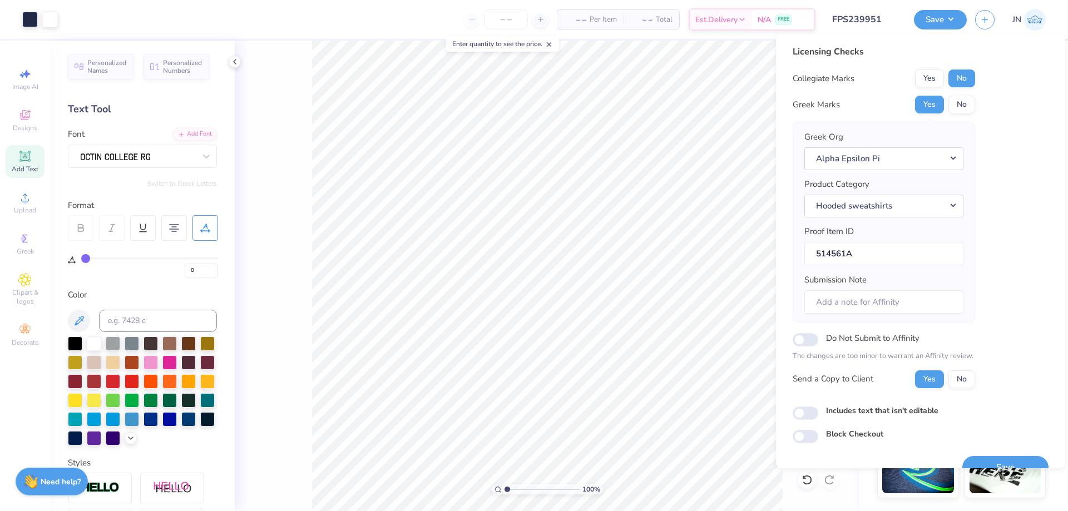
scroll to position [21, 0]
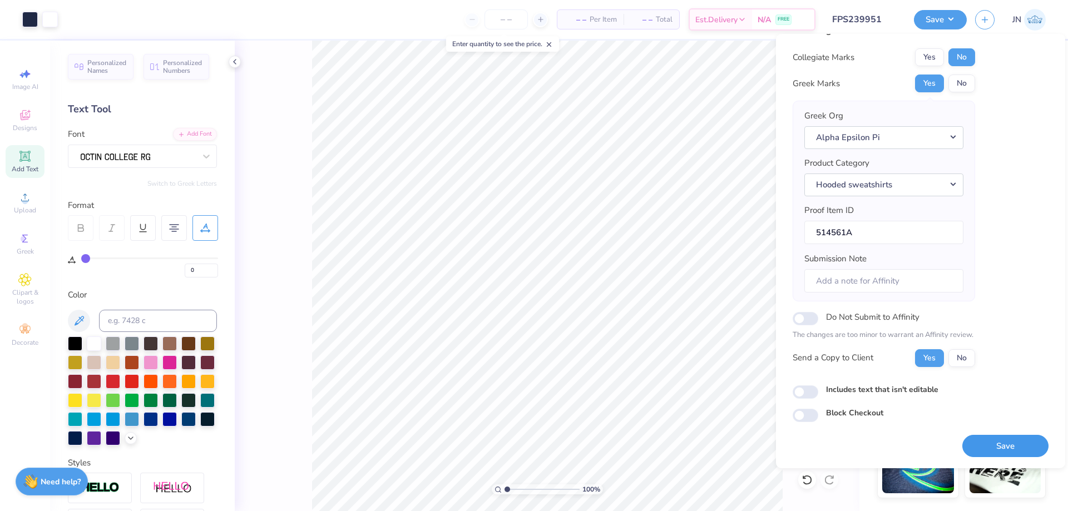
click at [980, 437] on button "Save" at bounding box center [1005, 446] width 86 height 23
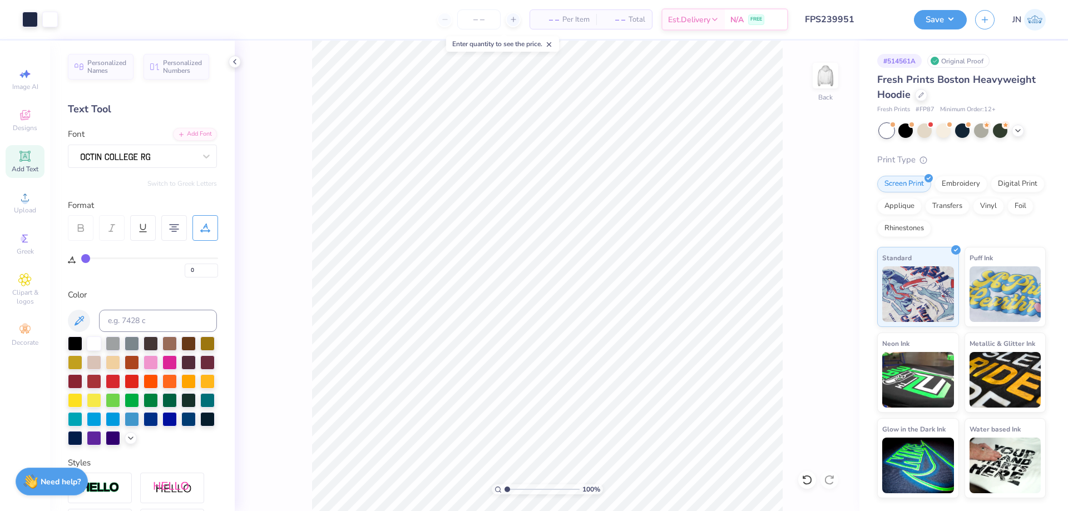
click at [868, 20] on input "FPS239951" at bounding box center [851, 19] width 109 height 22
